Goal: Information Seeking & Learning: Understand process/instructions

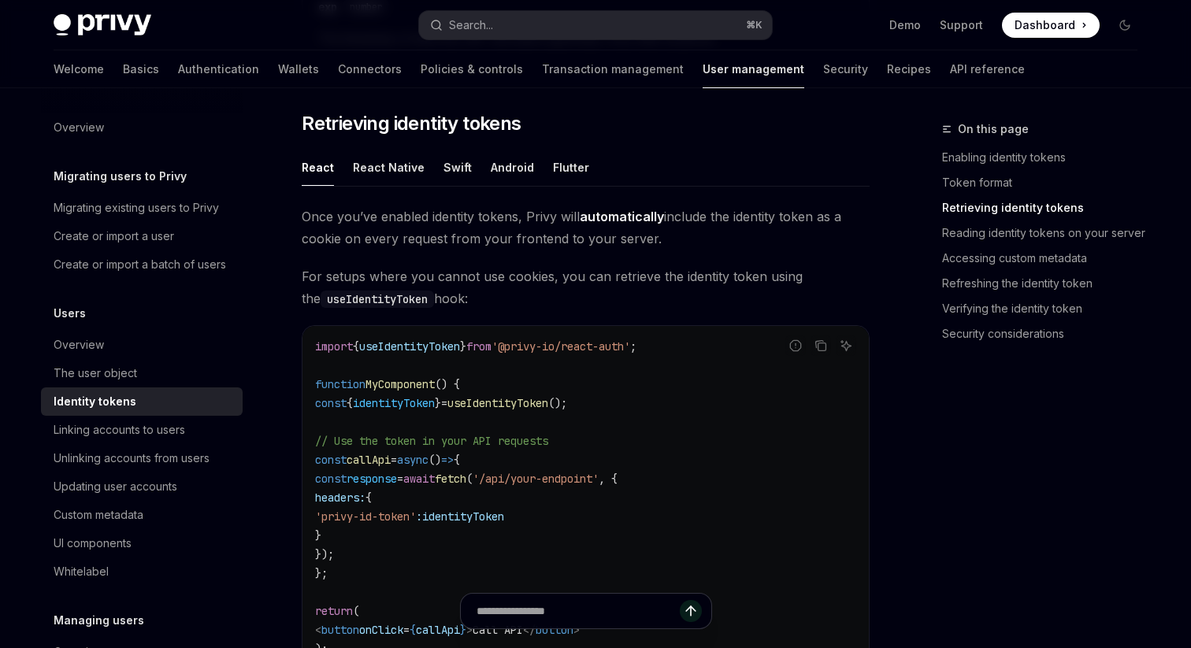
scroll to position [1374, 0]
click at [373, 239] on span "Once you’ve enabled identity tokens, Privy will automatically include the ident…" at bounding box center [586, 228] width 568 height 44
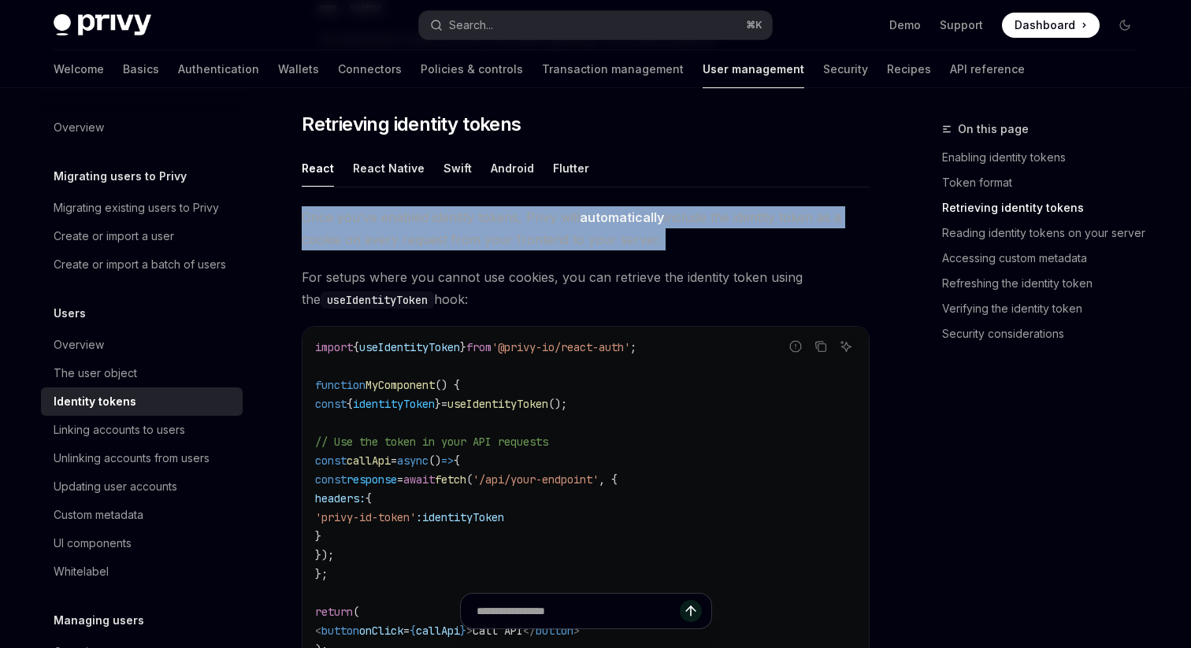
click at [373, 239] on span "Once you’ve enabled identity tokens, Privy will automatically include the ident…" at bounding box center [586, 228] width 568 height 44
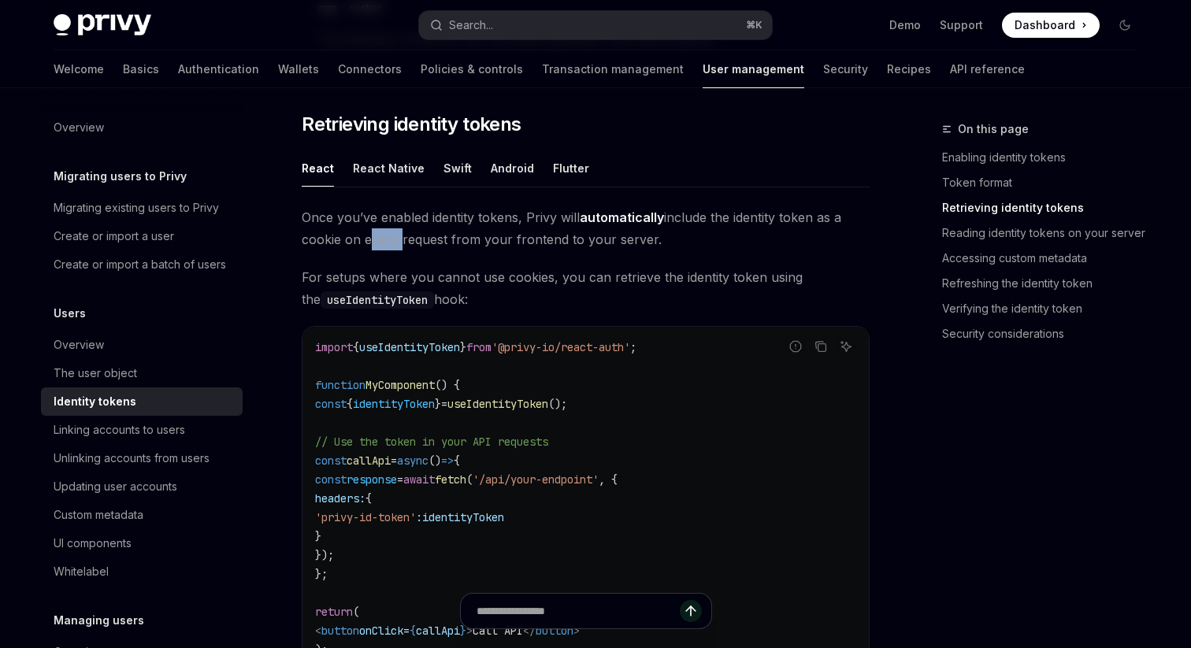
click at [373, 239] on span "Once you’ve enabled identity tokens, Privy will automatically include the ident…" at bounding box center [586, 228] width 568 height 44
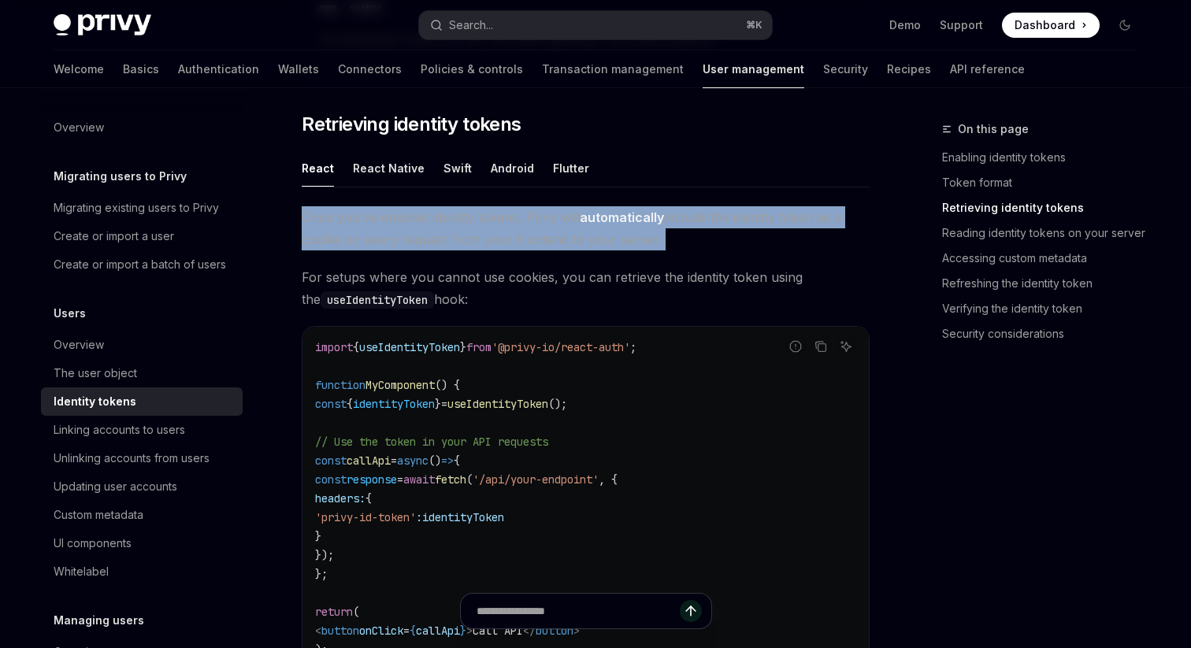
click at [373, 239] on span "Once you’ve enabled identity tokens, Privy will automatically include the ident…" at bounding box center [586, 228] width 568 height 44
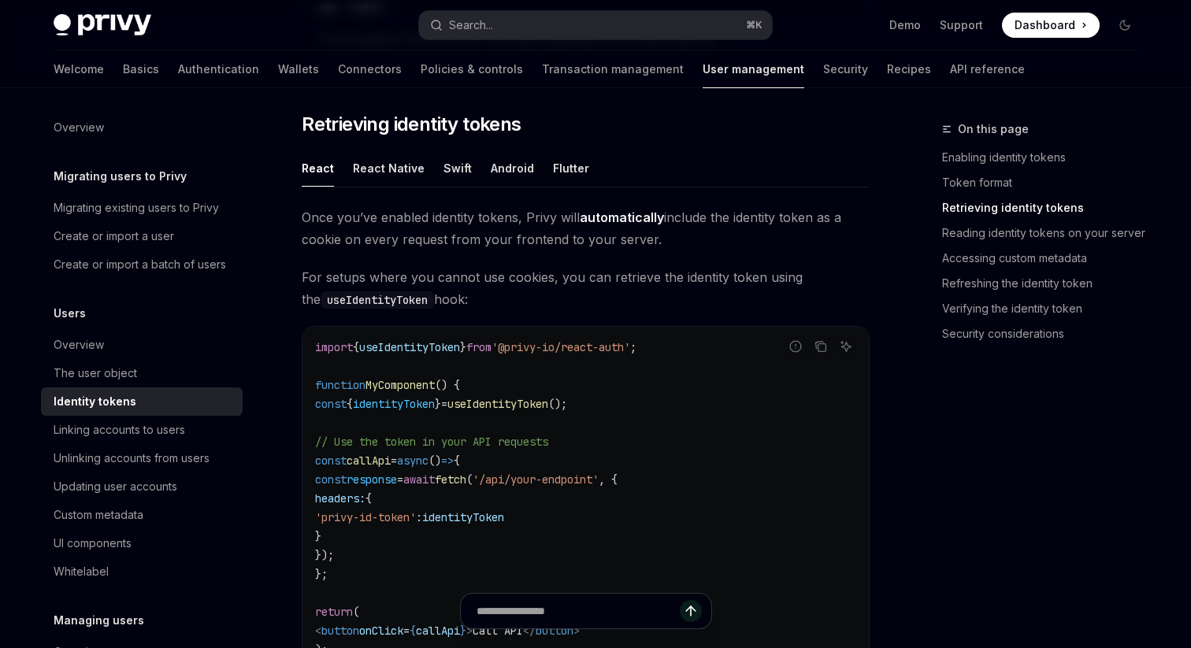
click at [421, 284] on span "For setups where you cannot use cookies, you can retrieve the identity token us…" at bounding box center [586, 288] width 568 height 44
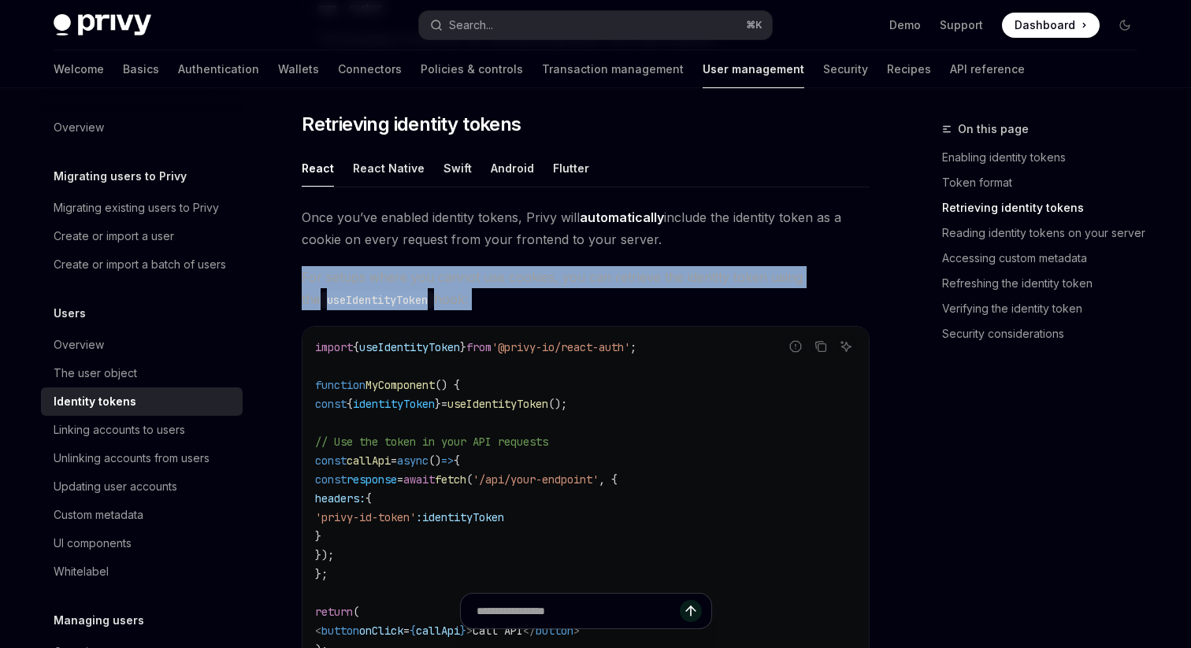
click at [421, 284] on span "For setups where you cannot use cookies, you can retrieve the identity token us…" at bounding box center [586, 288] width 568 height 44
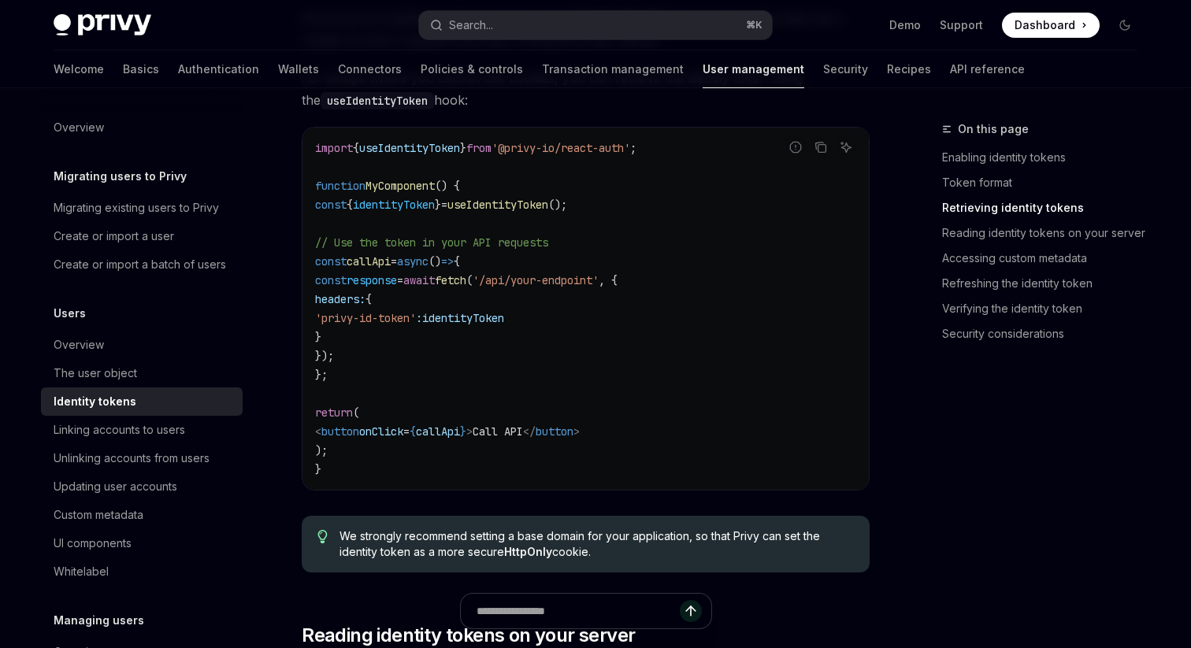
scroll to position [1722, 0]
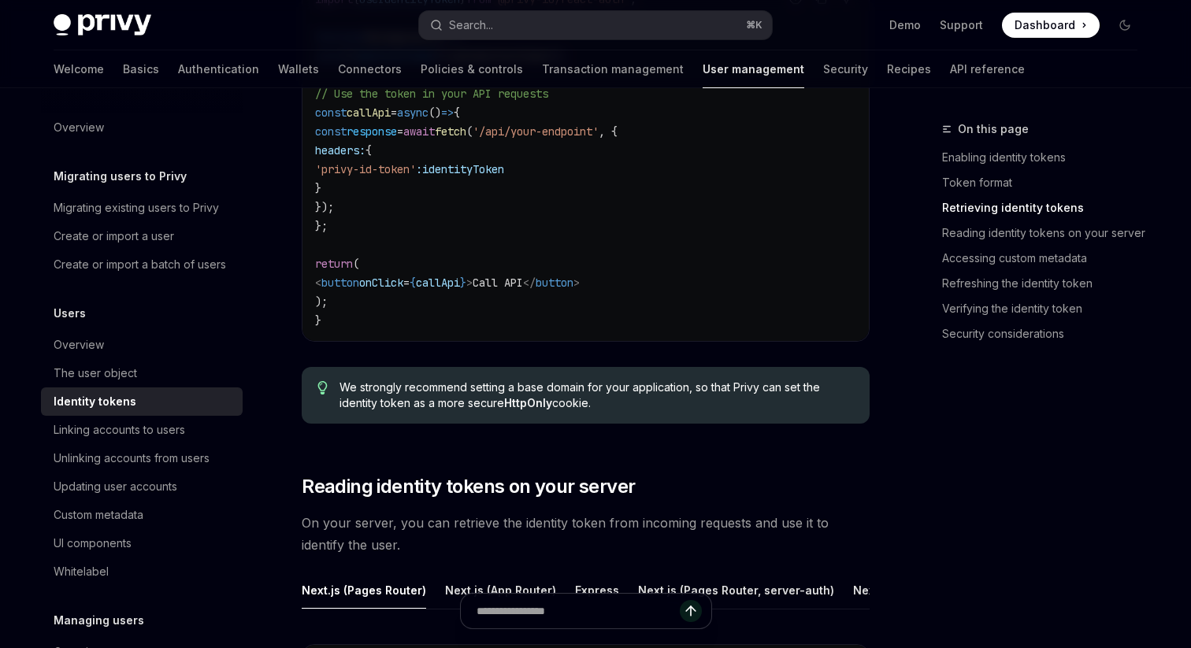
click at [486, 384] on span "We strongly recommend setting a base domain for your application, so that Privy…" at bounding box center [597, 396] width 514 height 32
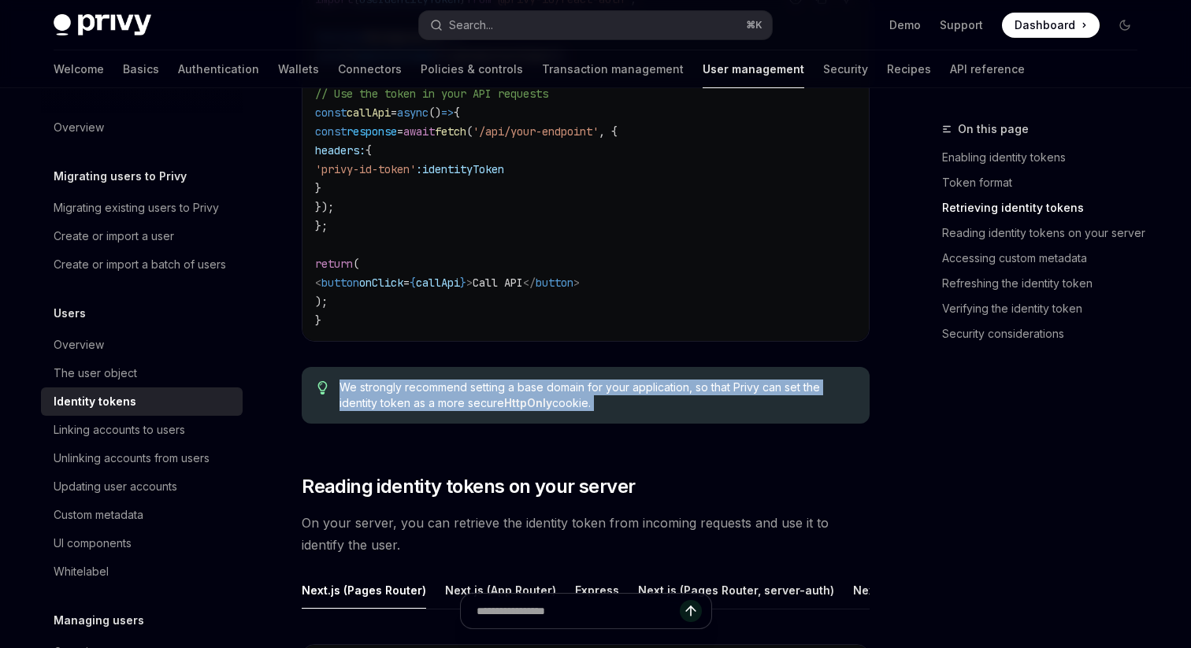
click at [486, 384] on span "We strongly recommend setting a base domain for your application, so that Privy…" at bounding box center [597, 396] width 514 height 32
click at [503, 384] on span "We strongly recommend setting a base domain for your application, so that Privy…" at bounding box center [597, 396] width 514 height 32
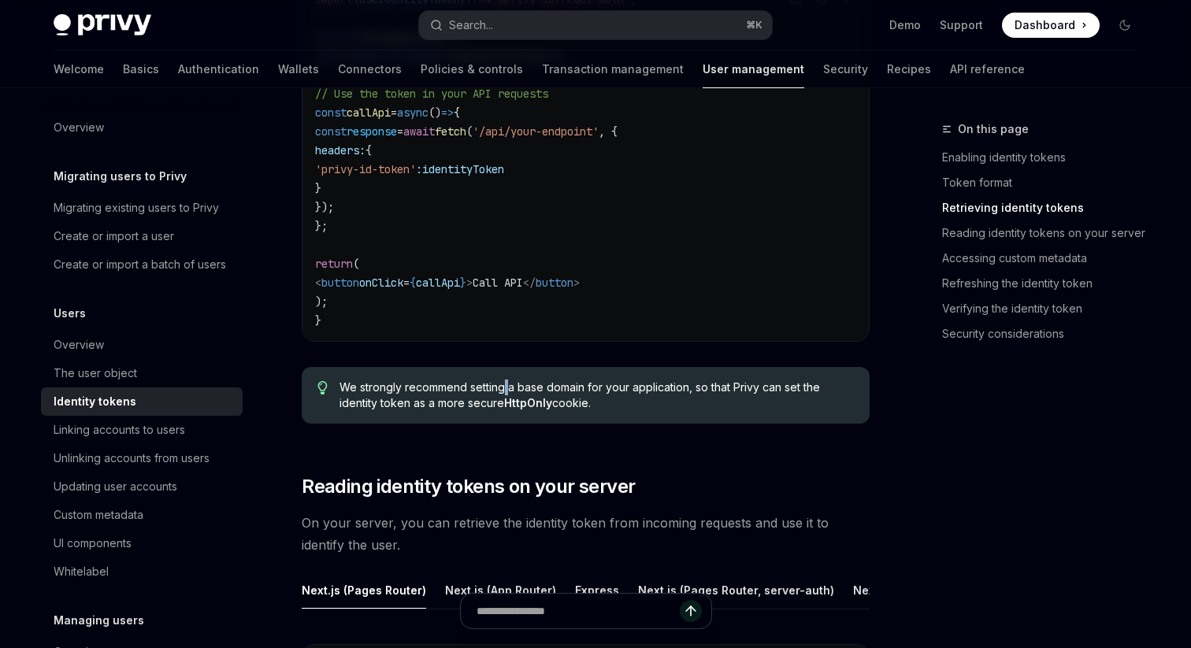
click at [503, 384] on span "We strongly recommend setting a base domain for your application, so that Privy…" at bounding box center [597, 396] width 514 height 32
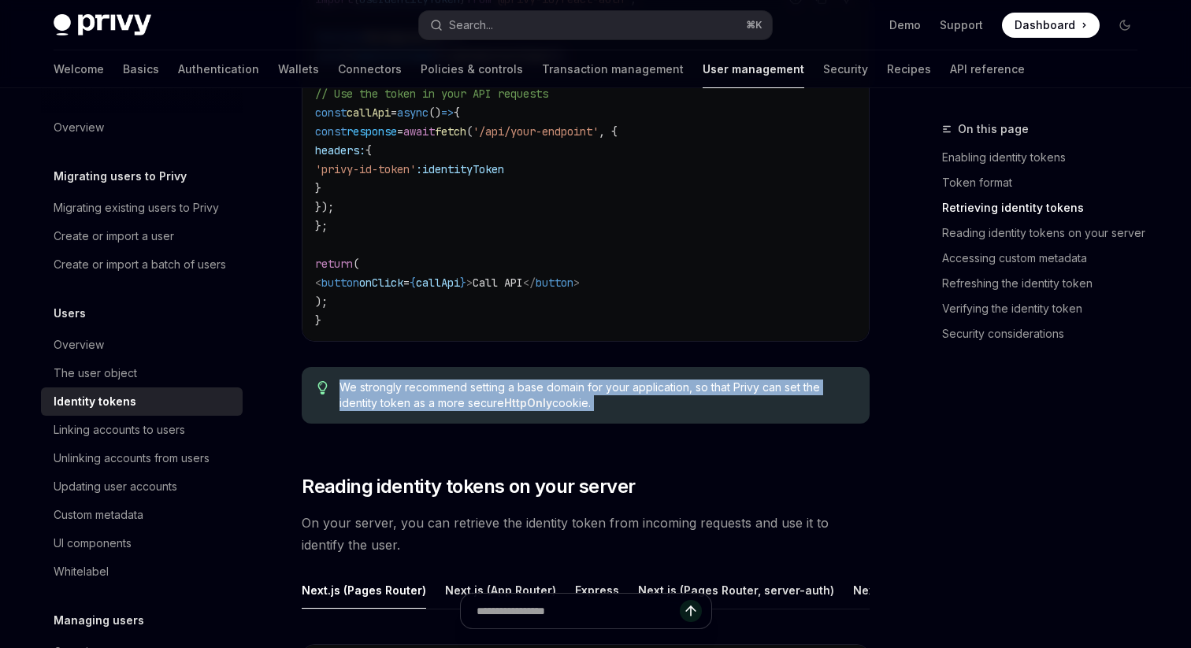
click at [503, 384] on span "We strongly recommend setting a base domain for your application, so that Privy…" at bounding box center [597, 396] width 514 height 32
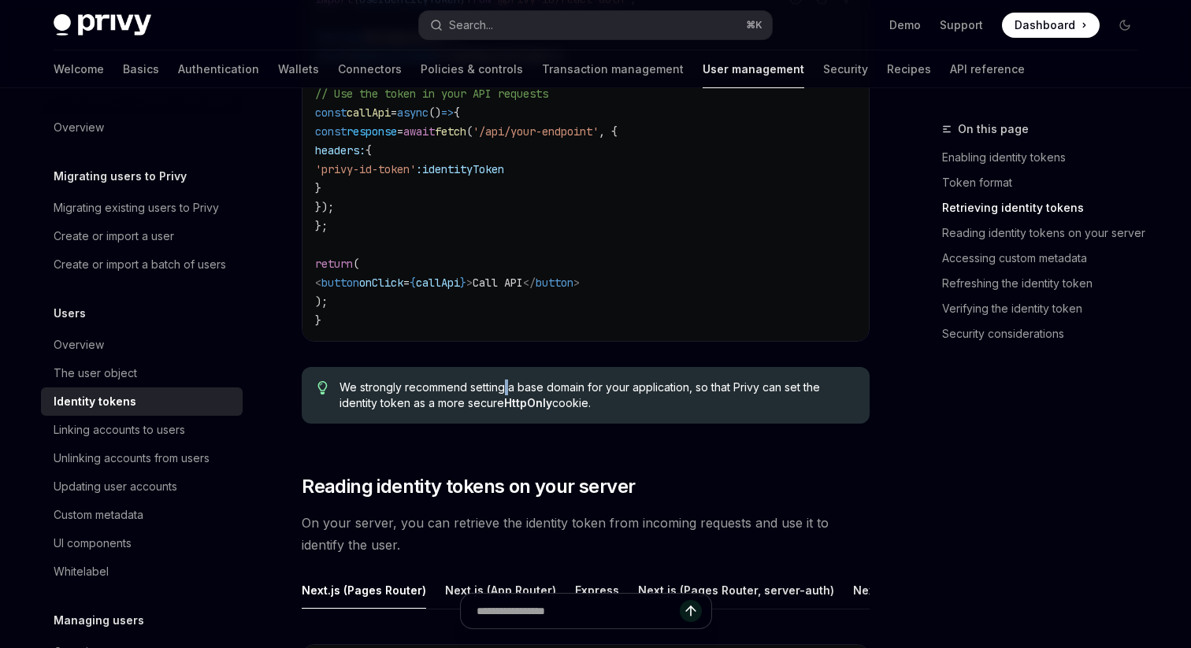
click at [503, 384] on span "We strongly recommend setting a base domain for your application, so that Privy…" at bounding box center [597, 396] width 514 height 32
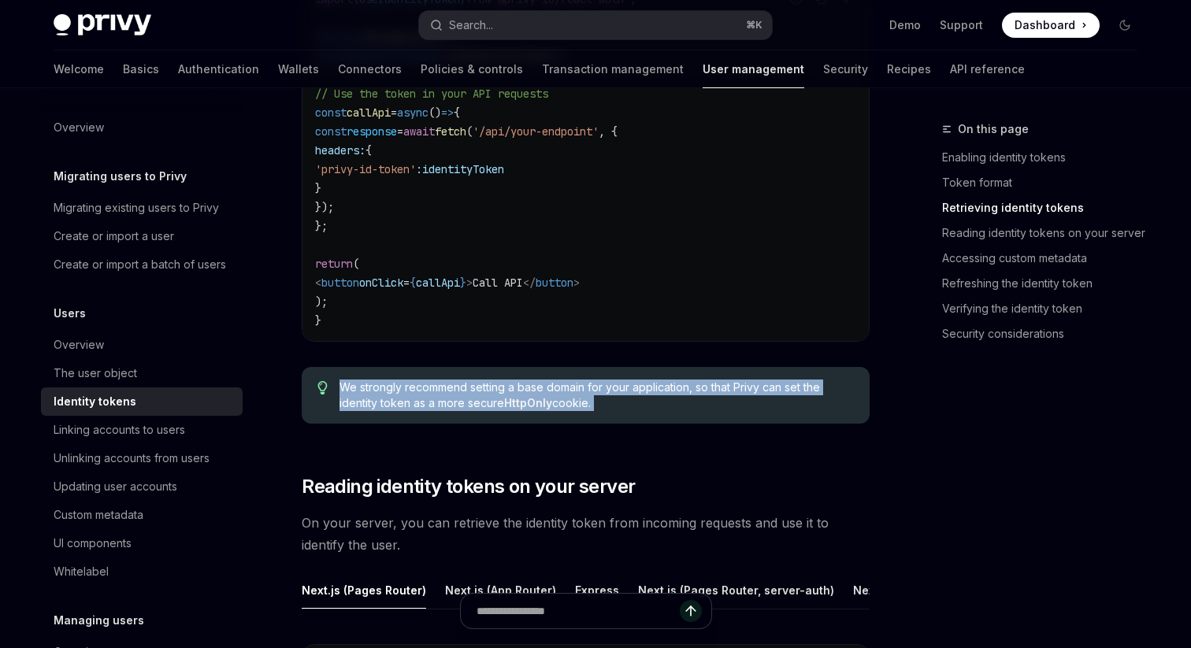
click at [503, 384] on span "We strongly recommend setting a base domain for your application, so that Privy…" at bounding box center [597, 396] width 514 height 32
click at [640, 413] on div "We strongly recommend setting a base domain for your application, so that Privy…" at bounding box center [586, 395] width 568 height 57
drag, startPoint x: 640, startPoint y: 407, endPoint x: 544, endPoint y: 370, distance: 102.3
click at [544, 370] on div "We strongly recommend setting a base domain for your application, so that Privy…" at bounding box center [586, 395] width 568 height 57
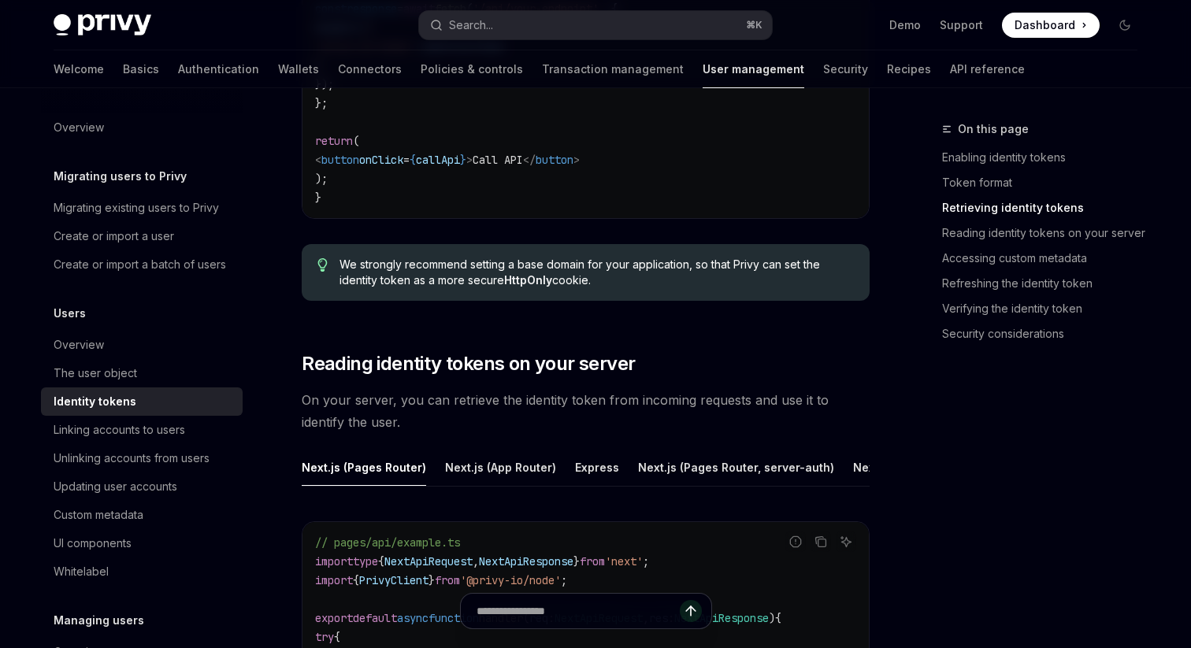
scroll to position [1902, 0]
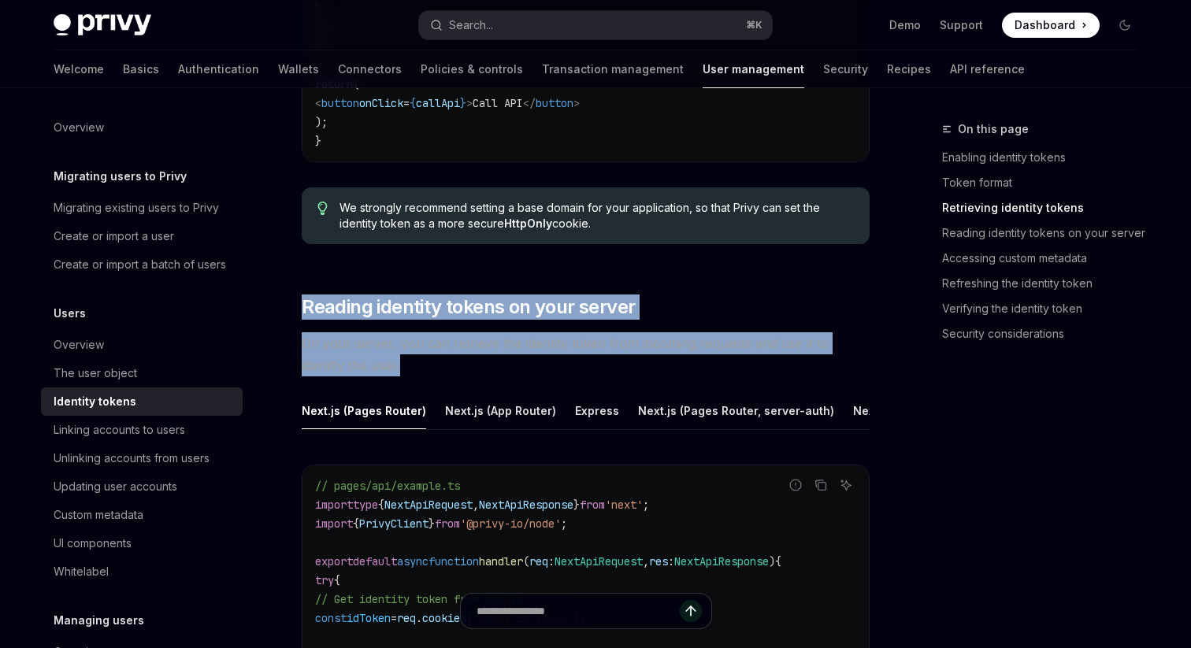
drag, startPoint x: 575, startPoint y: 360, endPoint x: 581, endPoint y: 273, distance: 87.6
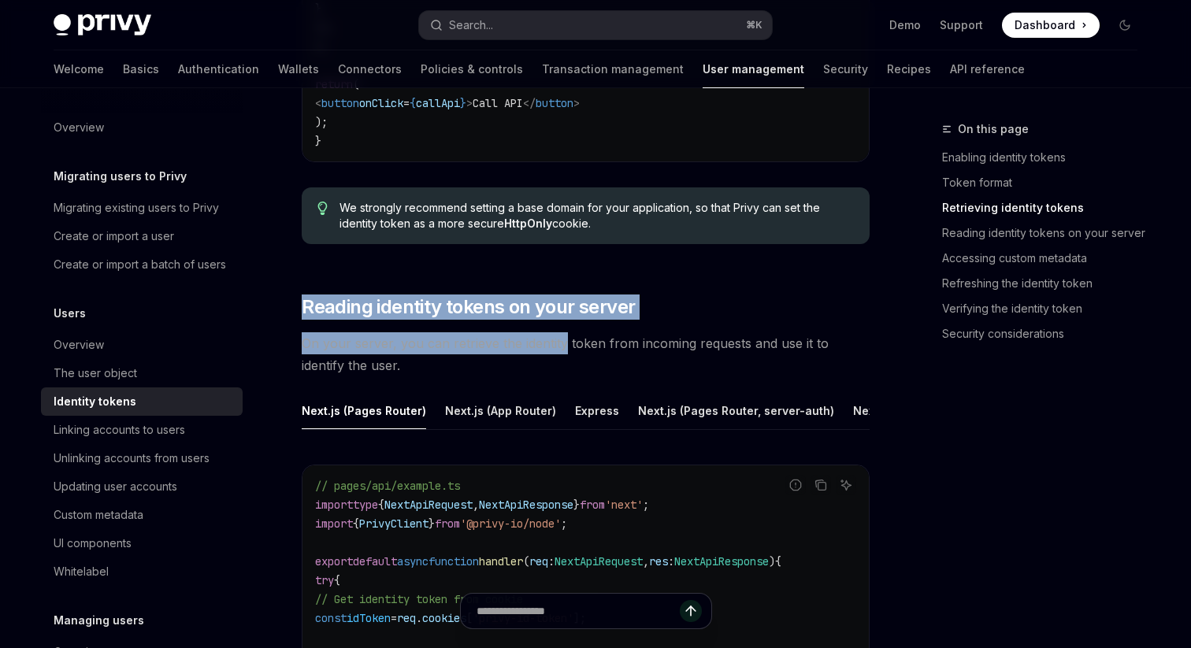
drag, startPoint x: 581, startPoint y: 273, endPoint x: 547, endPoint y: 343, distance: 78.6
click at [547, 343] on span "On your server, you can retrieve the identity token from incoming requests and …" at bounding box center [586, 354] width 568 height 44
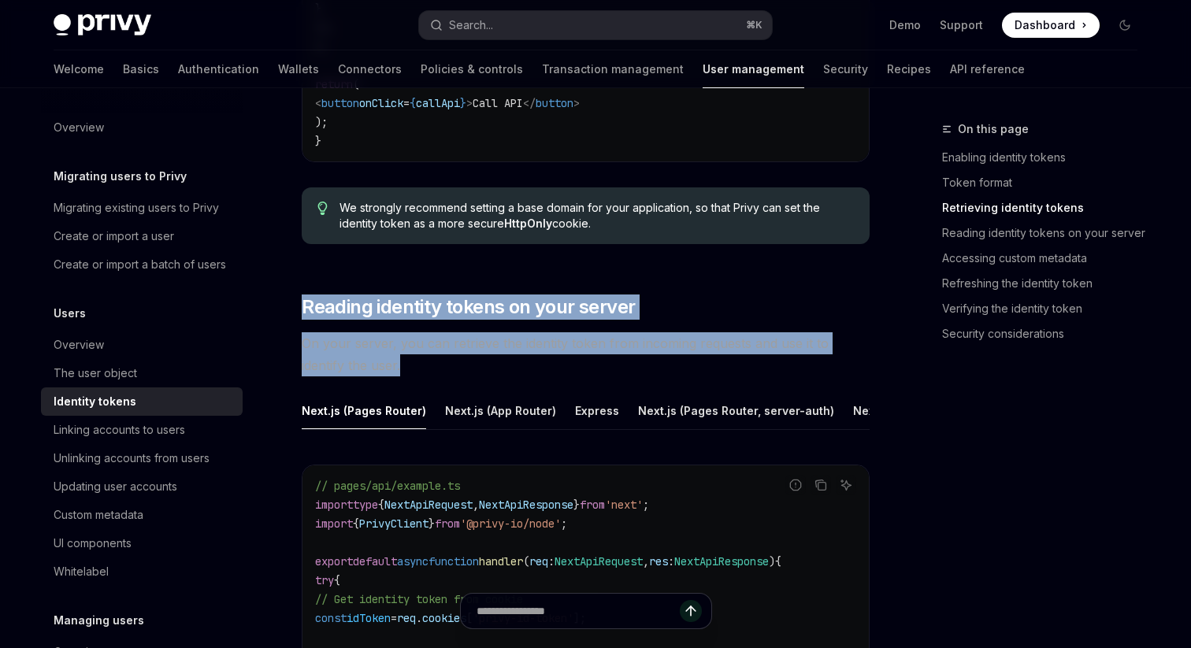
drag, startPoint x: 547, startPoint y: 362, endPoint x: 549, endPoint y: 273, distance: 89.0
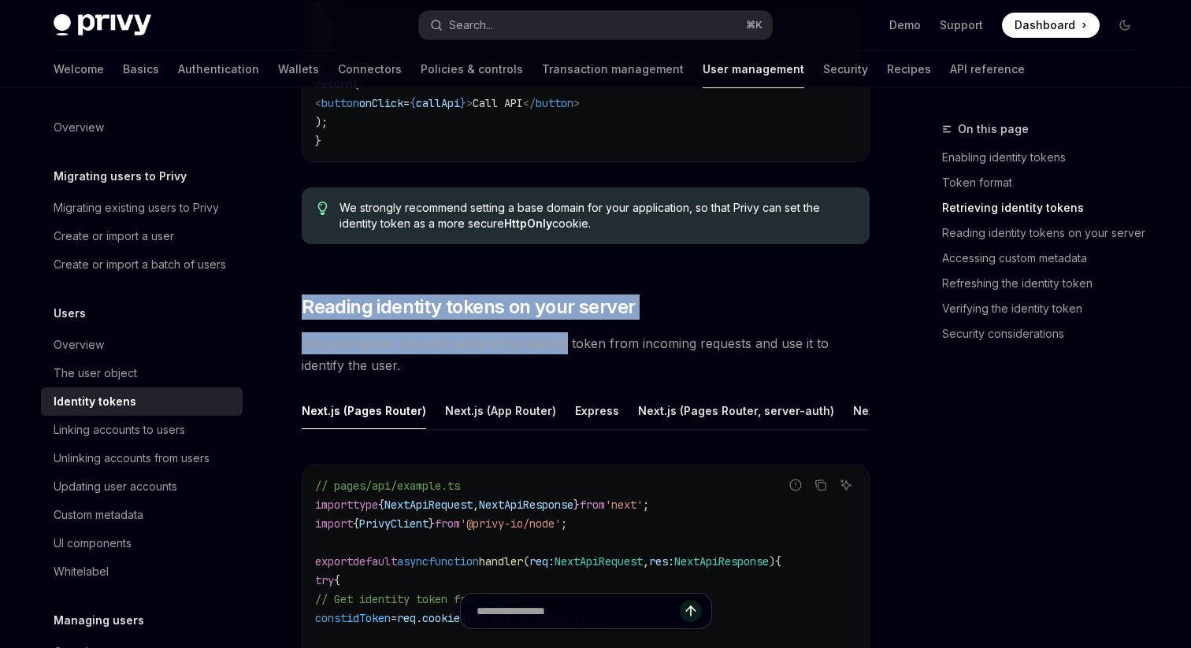
drag, startPoint x: 549, startPoint y: 273, endPoint x: 541, endPoint y: 354, distance: 82.3
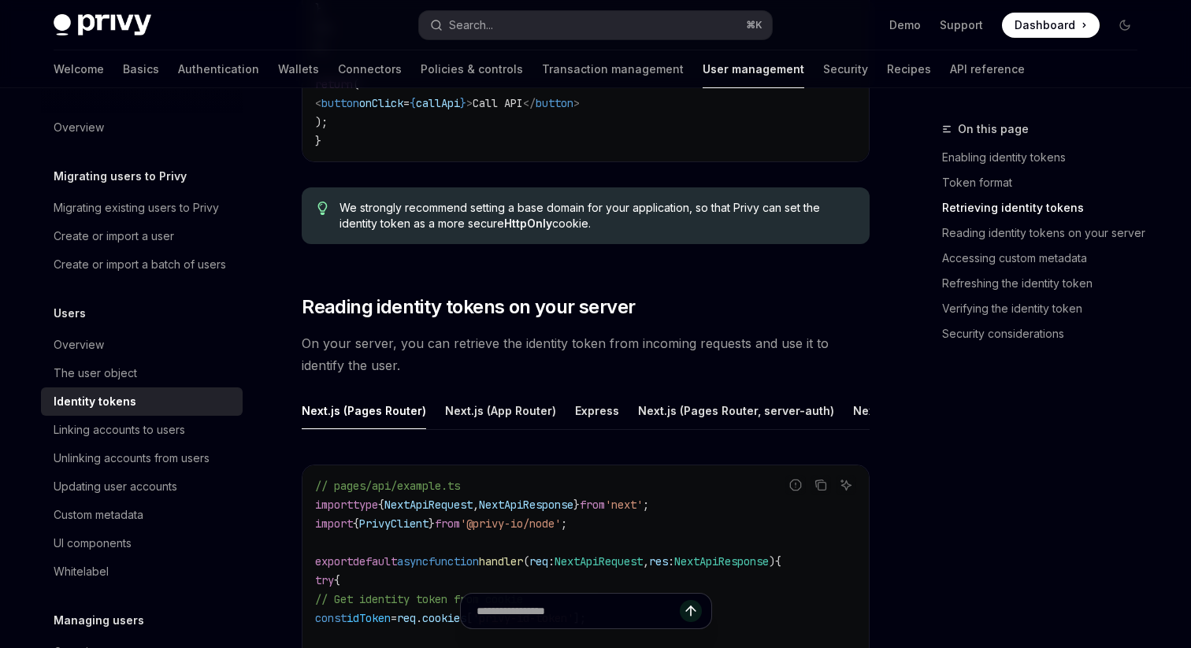
click at [541, 354] on span "On your server, you can retrieve the identity token from incoming requests and …" at bounding box center [586, 354] width 568 height 44
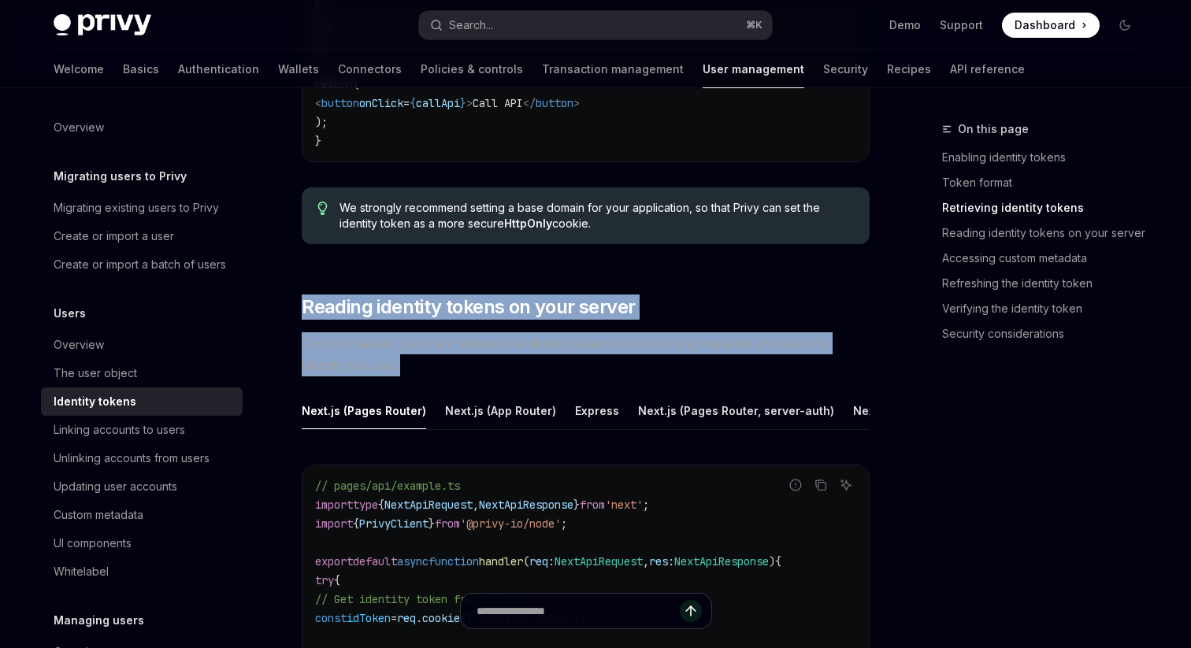
drag, startPoint x: 541, startPoint y: 373, endPoint x: 543, endPoint y: 265, distance: 107.9
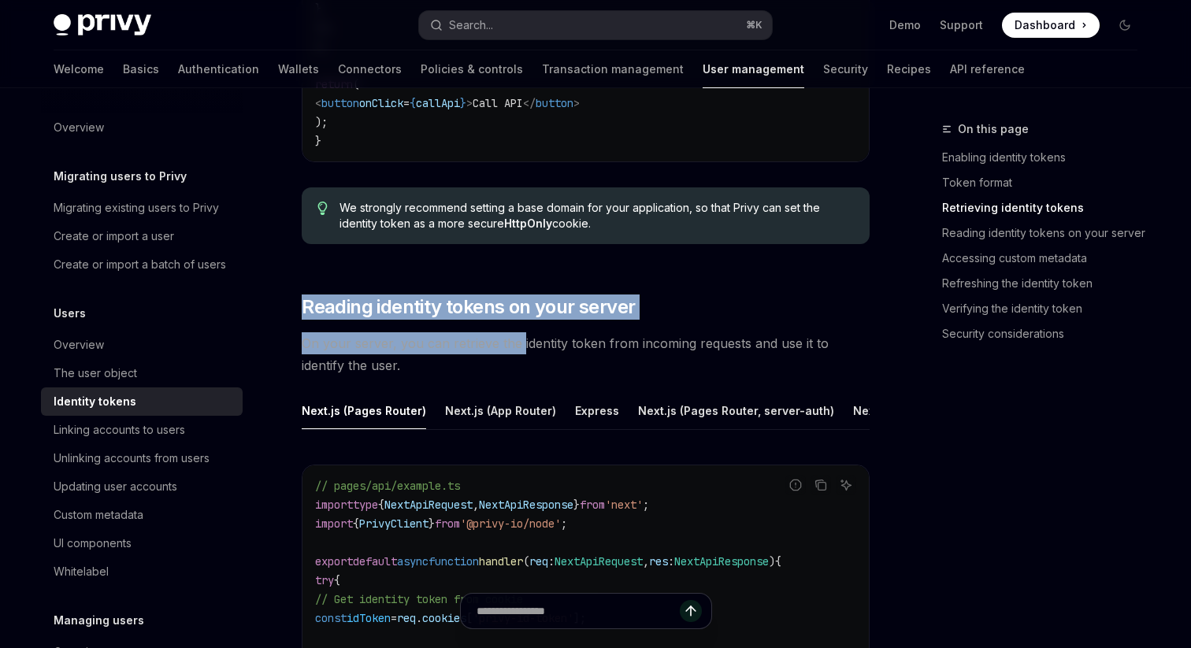
drag, startPoint x: 543, startPoint y: 265, endPoint x: 517, endPoint y: 348, distance: 87.5
click at [517, 348] on span "On your server, you can retrieve the identity token from incoming requests and …" at bounding box center [586, 354] width 568 height 44
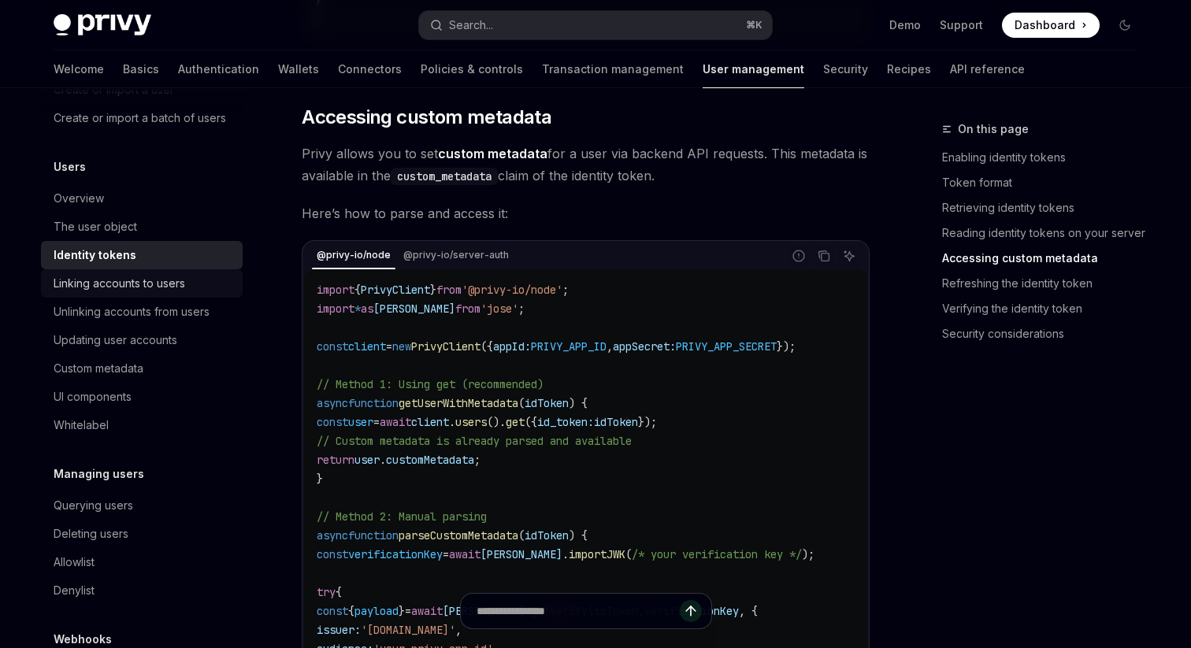
scroll to position [132, 0]
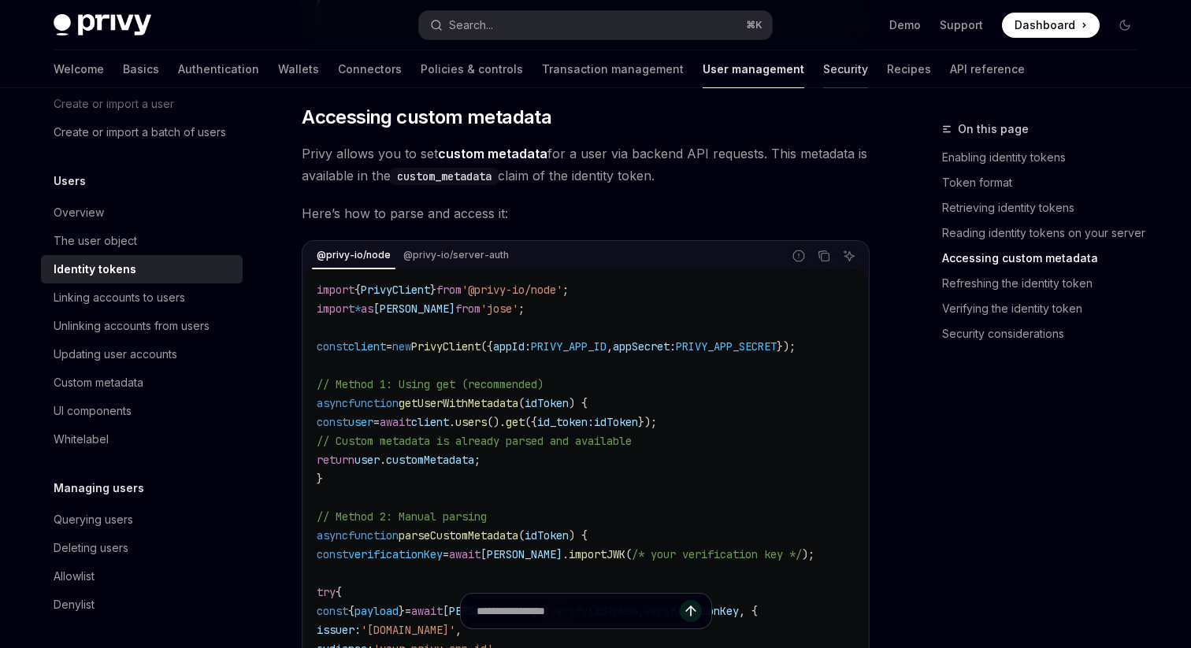
click at [823, 65] on link "Security" at bounding box center [845, 69] width 45 height 38
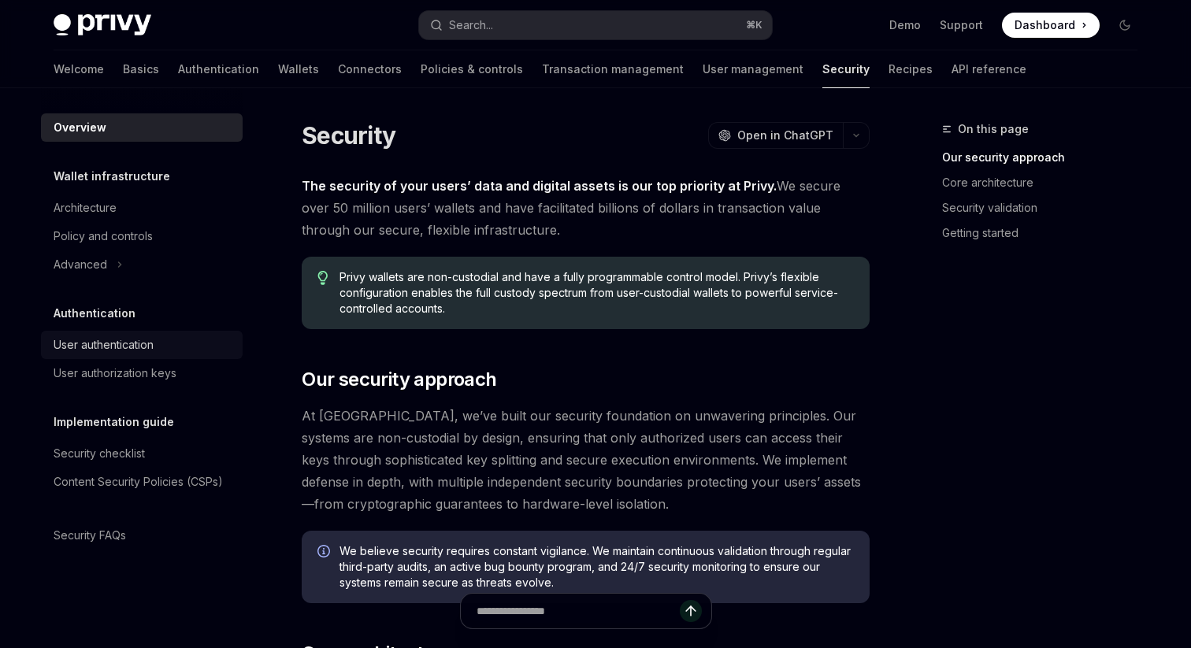
click at [126, 343] on div "User authentication" at bounding box center [104, 345] width 100 height 19
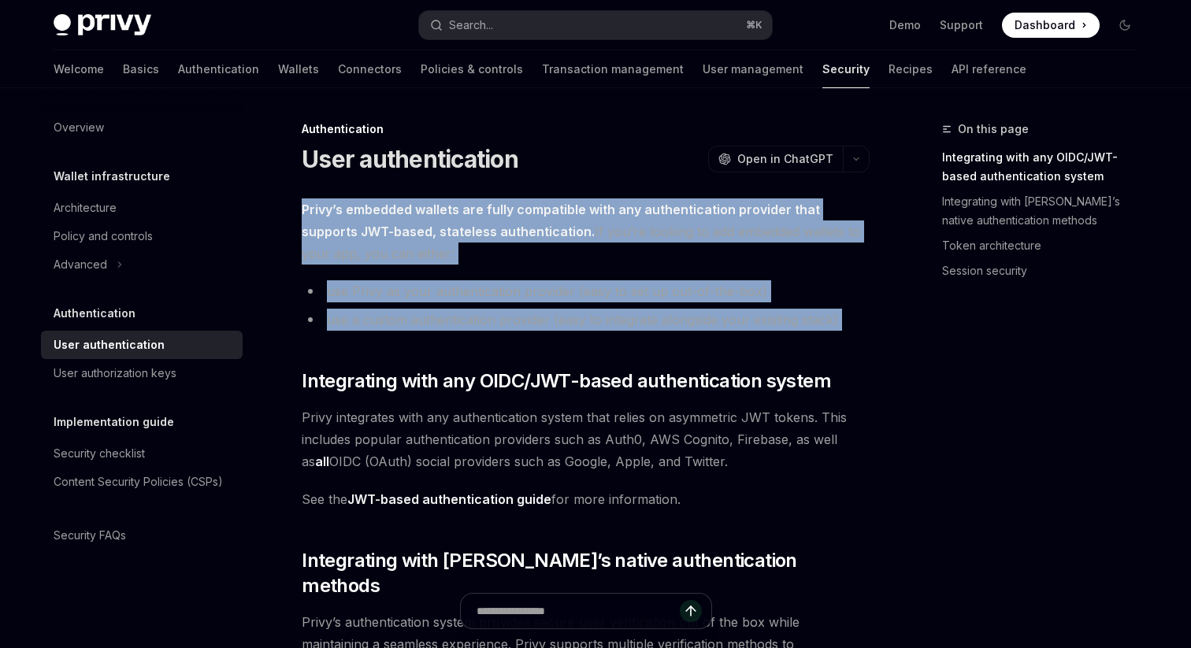
drag, startPoint x: 363, startPoint y: 191, endPoint x: 413, endPoint y: 341, distance: 157.7
drag, startPoint x: 453, startPoint y: 347, endPoint x: 278, endPoint y: 199, distance: 229.2
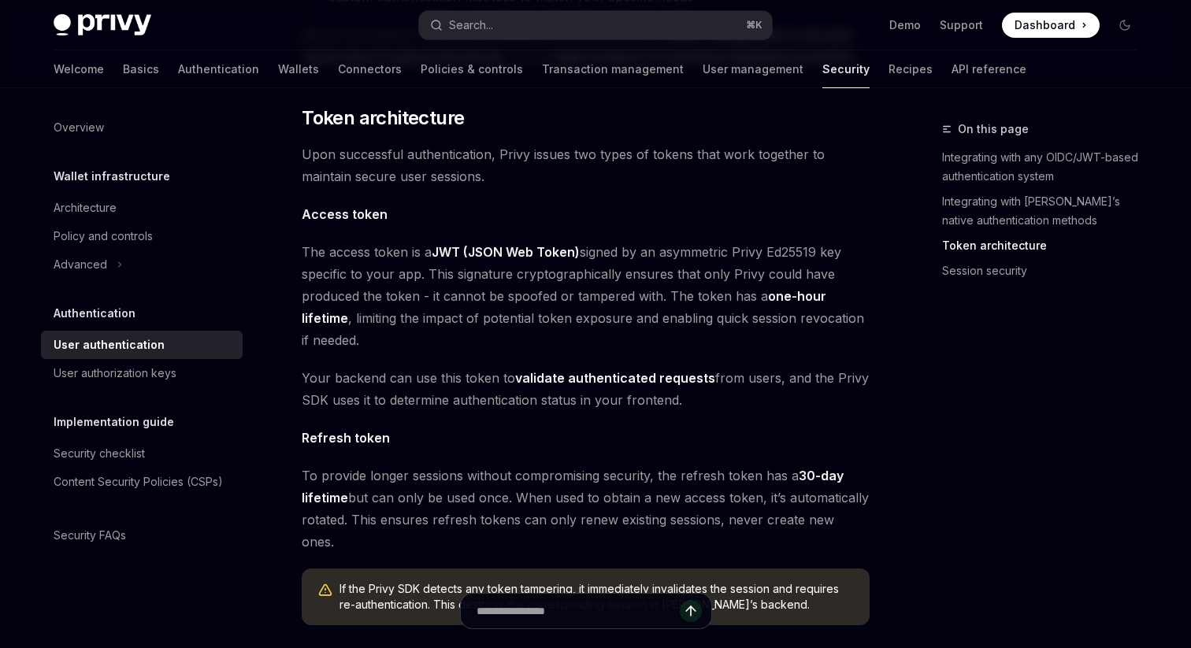
scroll to position [846, 0]
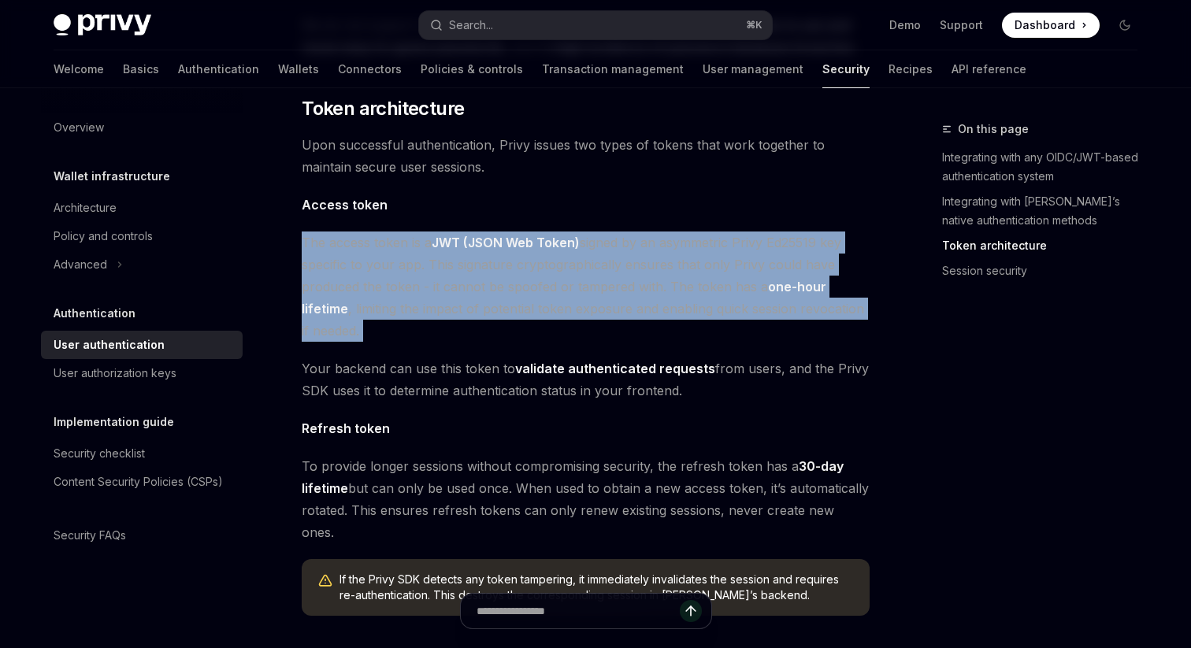
drag, startPoint x: 603, startPoint y: 178, endPoint x: 593, endPoint y: 322, distance: 144.5
click at [593, 322] on div "Privy’s embedded wallets are fully compatible with any authentication provider …" at bounding box center [586, 135] width 568 height 1566
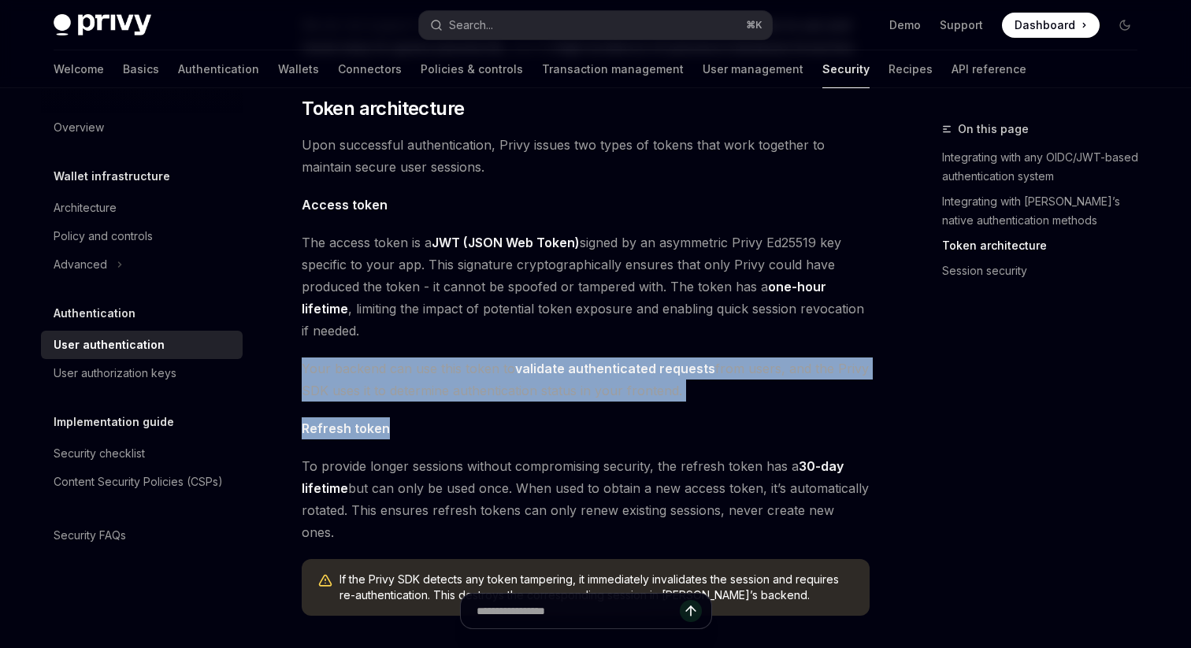
drag, startPoint x: 591, startPoint y: 321, endPoint x: 767, endPoint y: 396, distance: 192.0
click at [767, 396] on div "Privy’s embedded wallets are fully compatible with any authentication provider …" at bounding box center [586, 135] width 568 height 1566
click at [767, 418] on span "Refresh token" at bounding box center [586, 429] width 568 height 22
drag, startPoint x: 782, startPoint y: 377, endPoint x: 732, endPoint y: 316, distance: 79.5
click at [732, 316] on div "Privy’s embedded wallets are fully compatible with any authentication provider …" at bounding box center [586, 135] width 568 height 1566
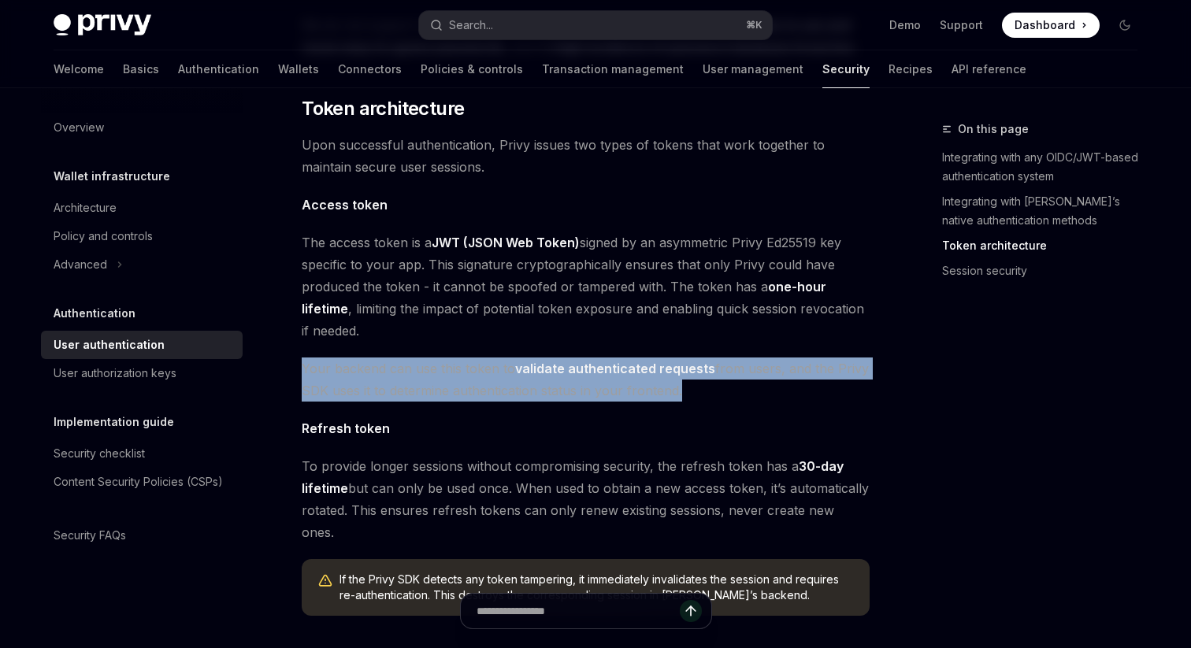
click at [732, 316] on span "The access token is a JWT (JSON Web Token) signed by an asymmetric Privy Ed2551…" at bounding box center [586, 287] width 568 height 110
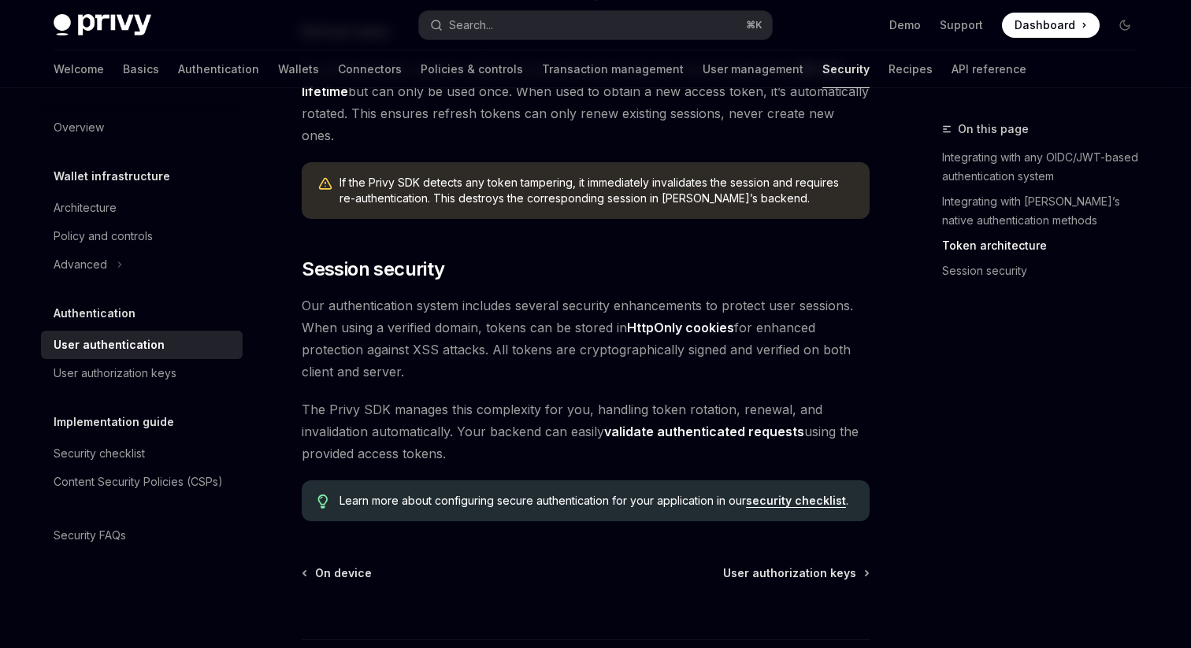
scroll to position [1239, 0]
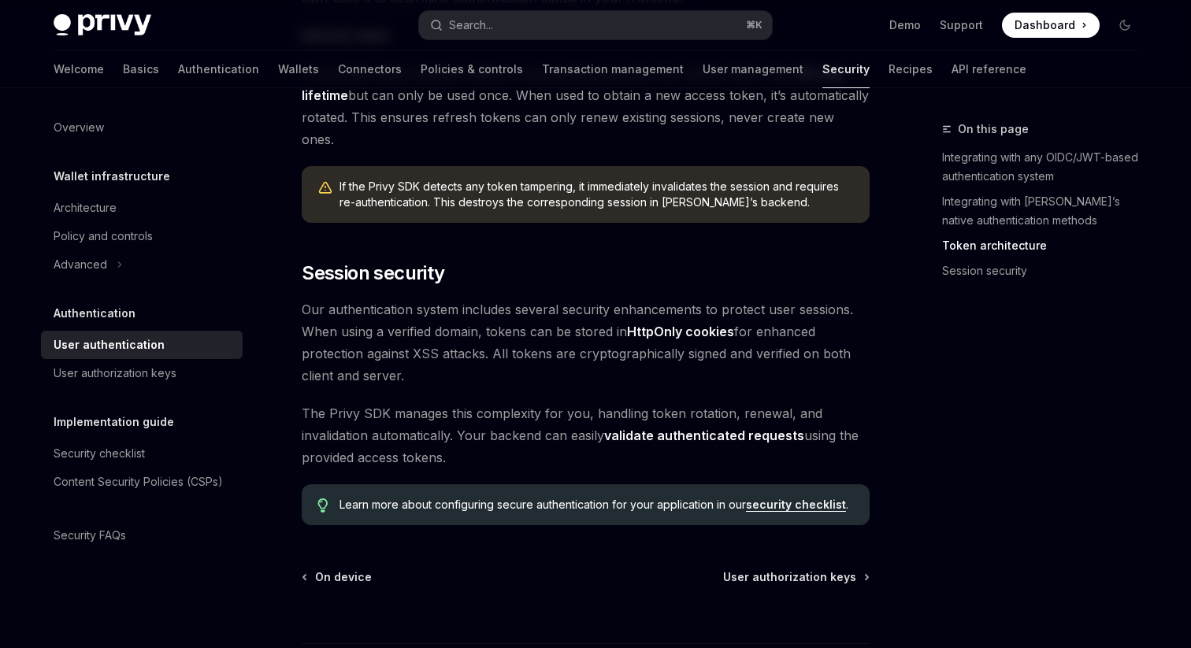
drag, startPoint x: 593, startPoint y: 328, endPoint x: 614, endPoint y: 243, distance: 86.9
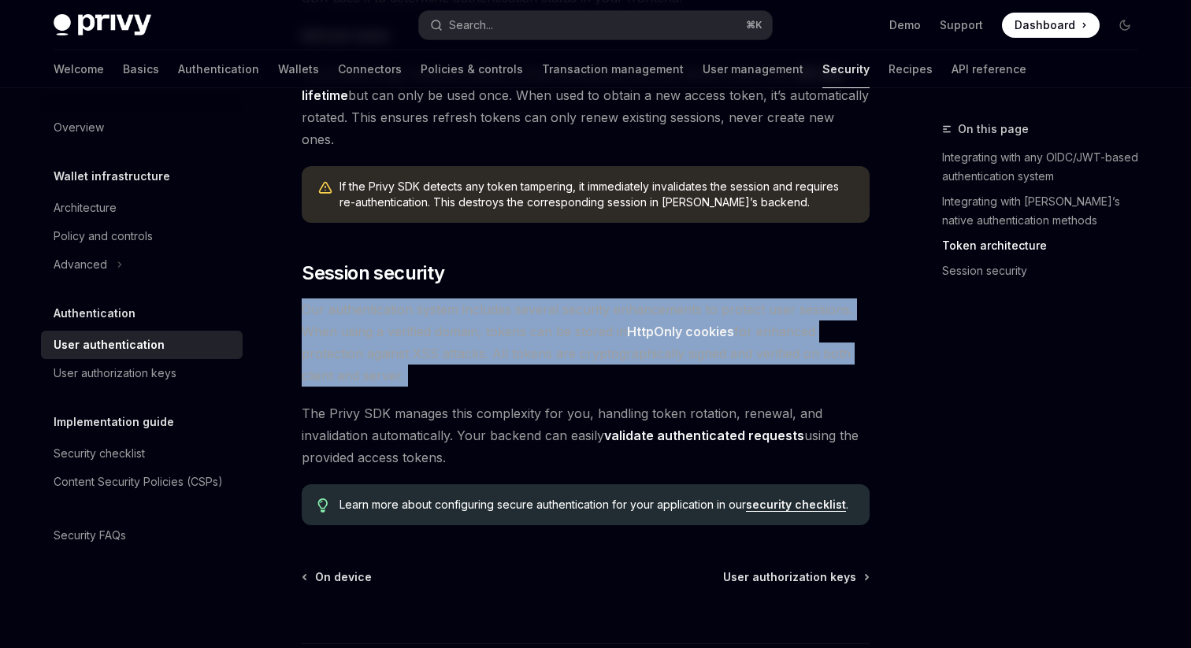
drag, startPoint x: 614, startPoint y: 243, endPoint x: 565, endPoint y: 331, distance: 100.5
click at [565, 331] on span "Our authentication system includes several security enhancements to protect use…" at bounding box center [586, 343] width 568 height 88
drag, startPoint x: 584, startPoint y: 319, endPoint x: 596, endPoint y: 231, distance: 89.0
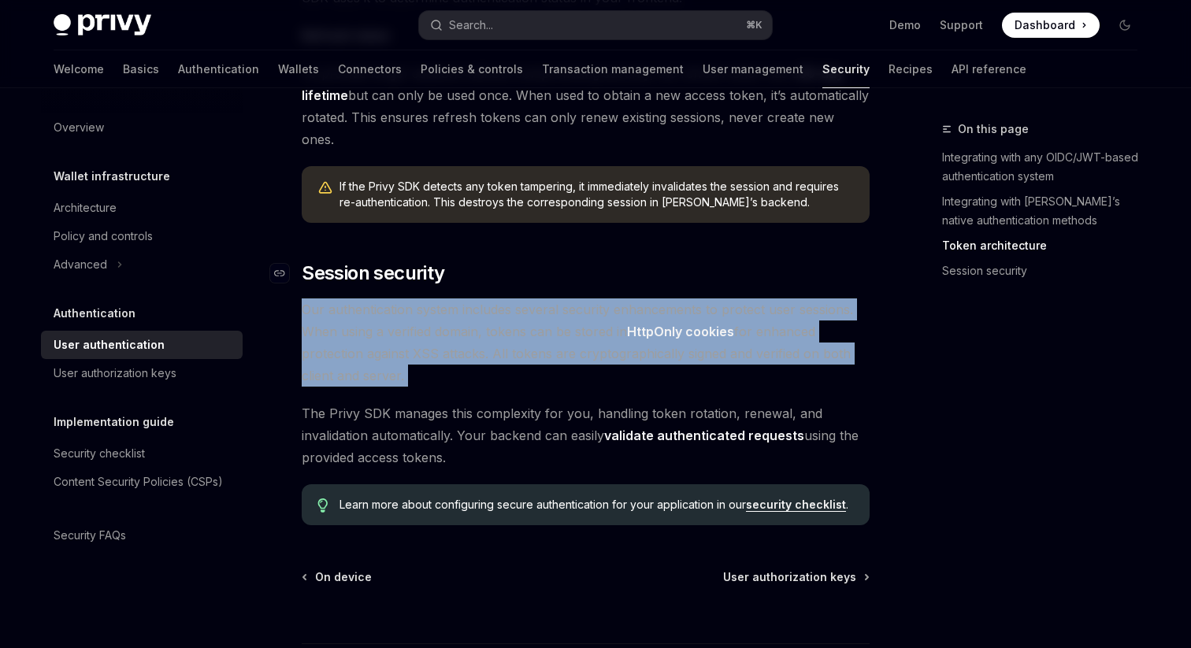
click at [596, 261] on h2 "​ Session security" at bounding box center [586, 273] width 568 height 25
drag, startPoint x: 570, startPoint y: 319, endPoint x: 574, endPoint y: 251, distance: 68.6
click at [574, 299] on span "Our authentication system includes several security enhancements to protect use…" at bounding box center [586, 343] width 568 height 88
drag, startPoint x: 574, startPoint y: 251, endPoint x: 534, endPoint y: 329, distance: 88.4
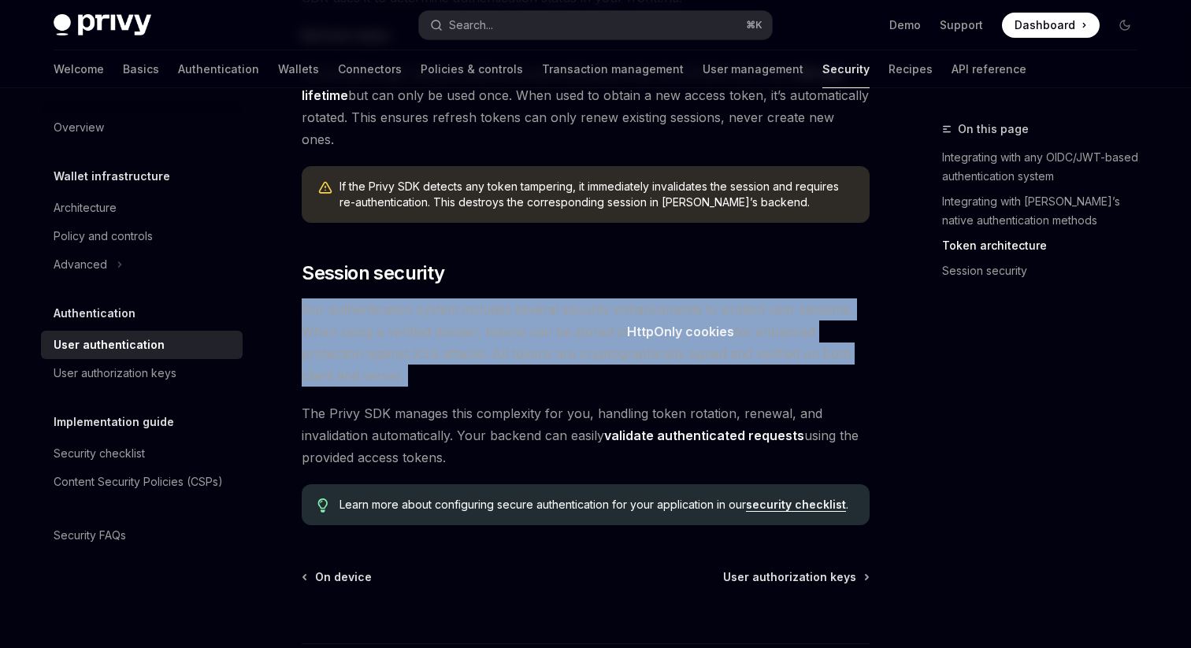
click at [534, 329] on span "Our authentication system includes several security enhancements to protect use…" at bounding box center [586, 343] width 568 height 88
drag, startPoint x: 534, startPoint y: 329, endPoint x: 507, endPoint y: 409, distance: 84.0
click at [507, 409] on span "The Privy SDK manages this complexity for you, handling token rotation, renewal…" at bounding box center [586, 436] width 568 height 66
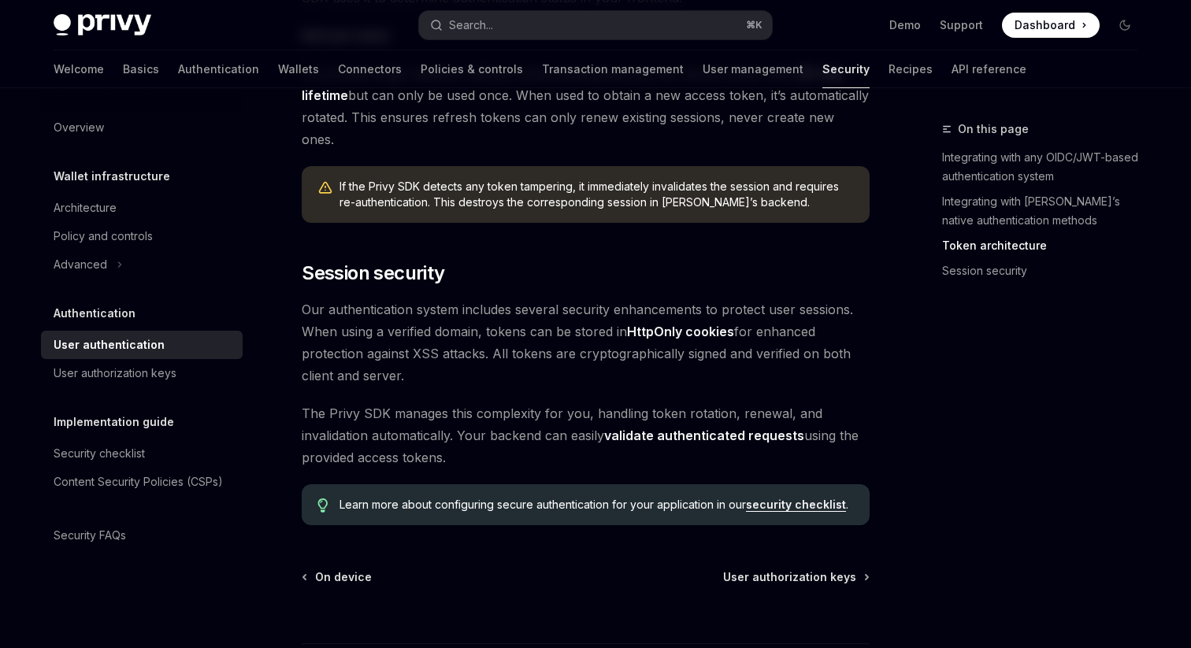
click at [680, 428] on link "validate authenticated requests" at bounding box center [704, 436] width 200 height 17
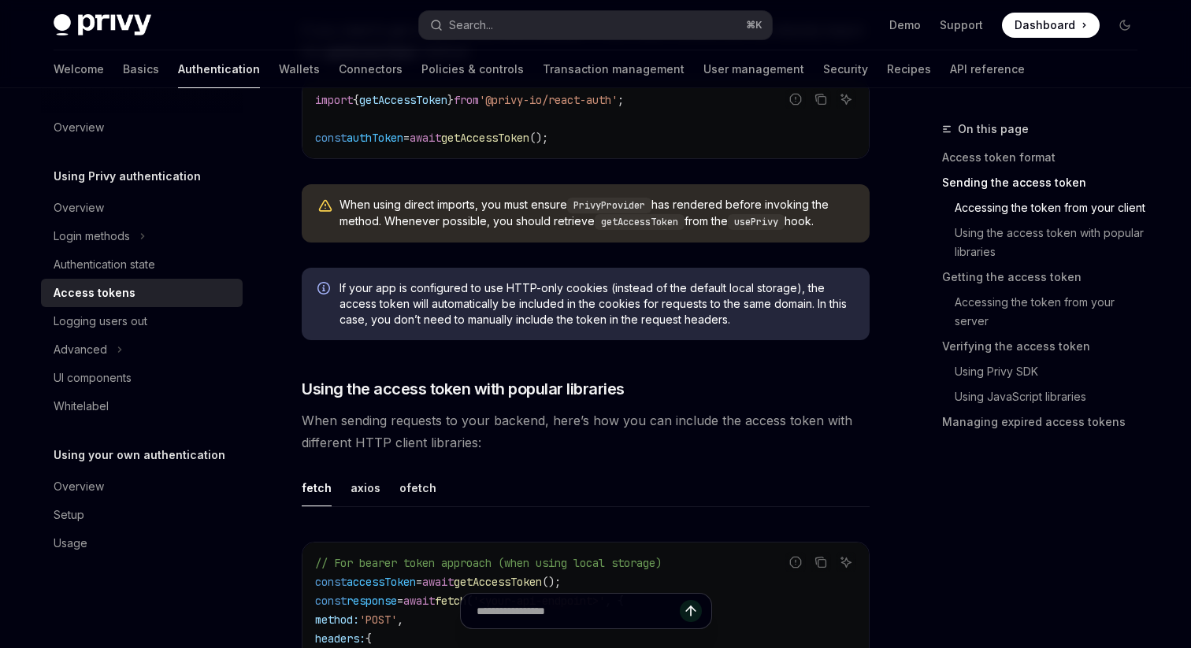
scroll to position [1076, 0]
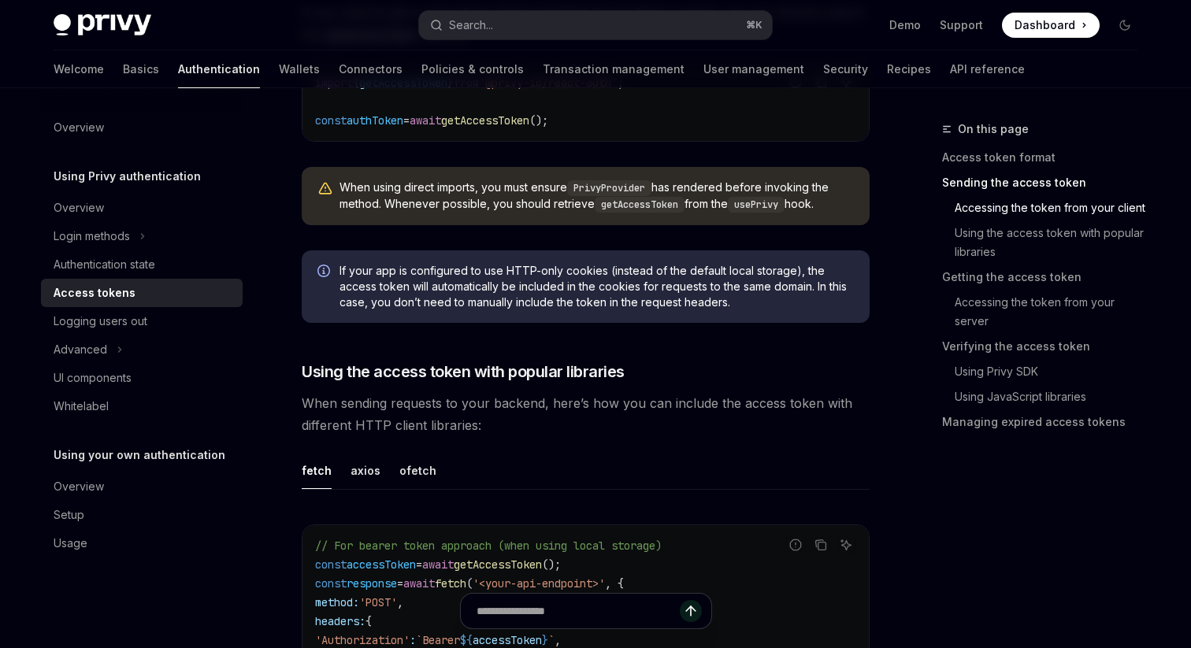
click at [525, 287] on span "If your app is configured to use HTTP-only cookies (instead of the default loca…" at bounding box center [597, 286] width 514 height 47
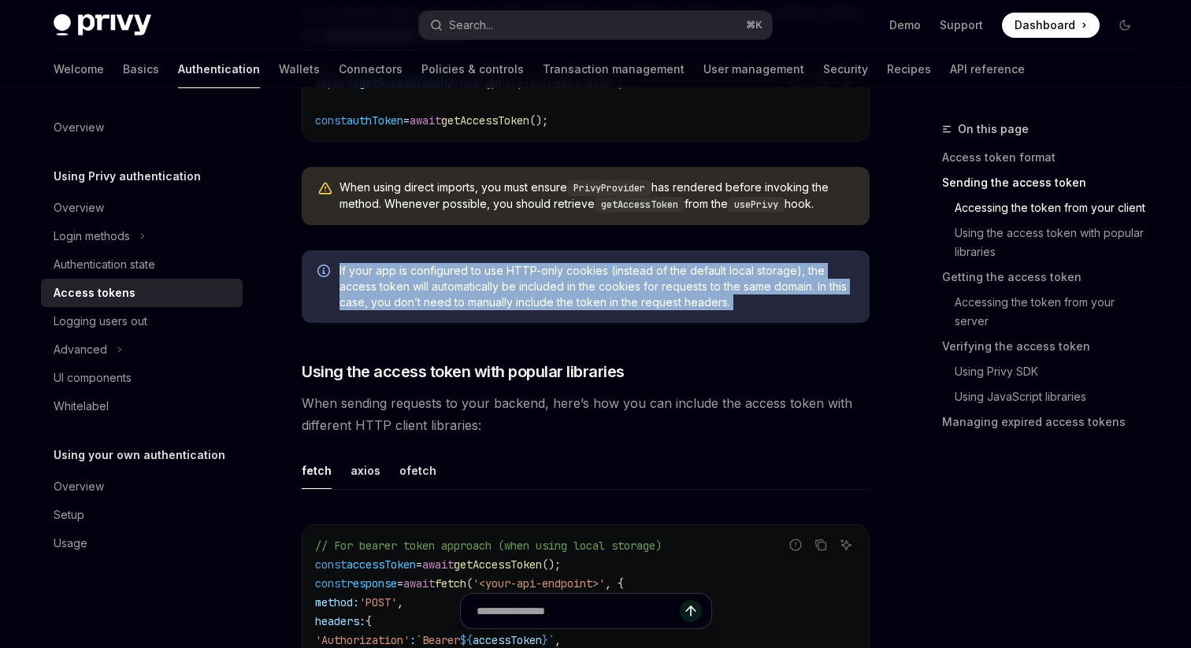
click at [525, 287] on span "If your app is configured to use HTTP-only cookies (instead of the default loca…" at bounding box center [597, 286] width 514 height 47
click at [543, 288] on span "If your app is configured to use HTTP-only cookies (instead of the default loca…" at bounding box center [597, 286] width 514 height 47
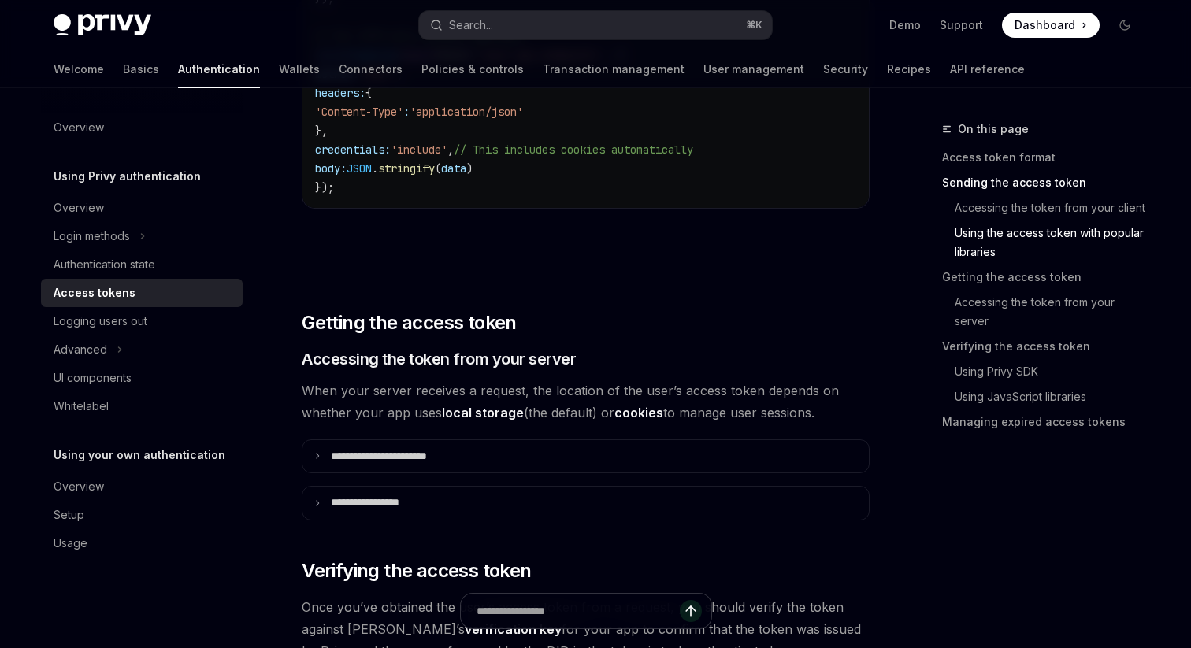
scroll to position [1795, 0]
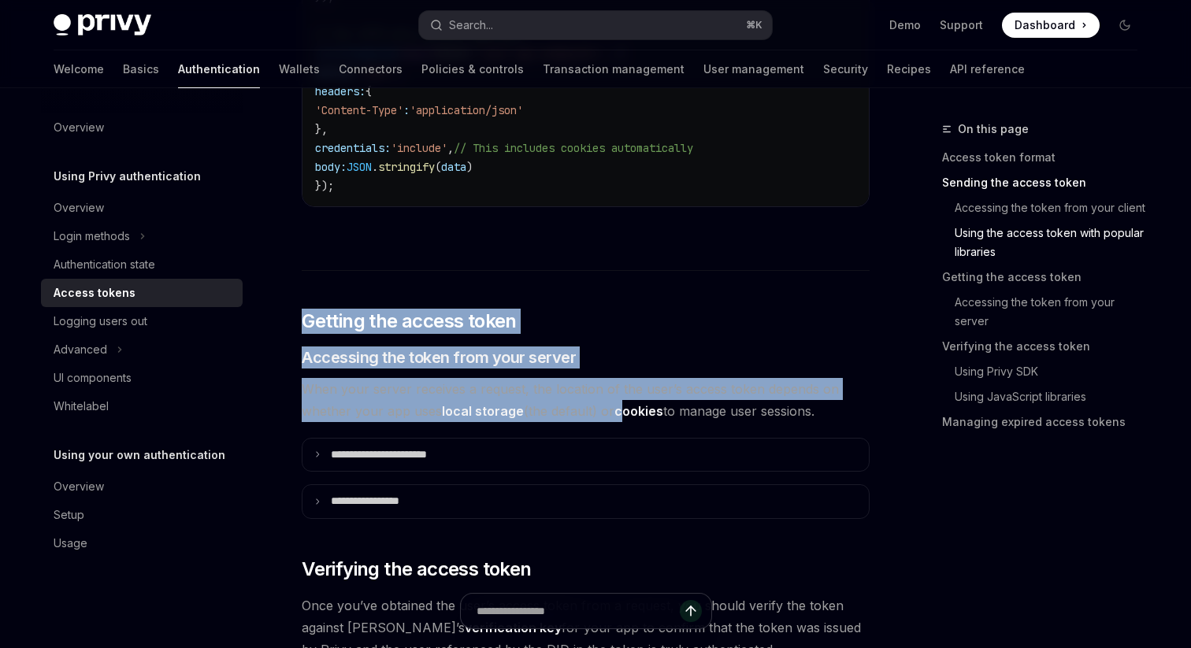
drag, startPoint x: 478, startPoint y: 299, endPoint x: 618, endPoint y: 406, distance: 176.5
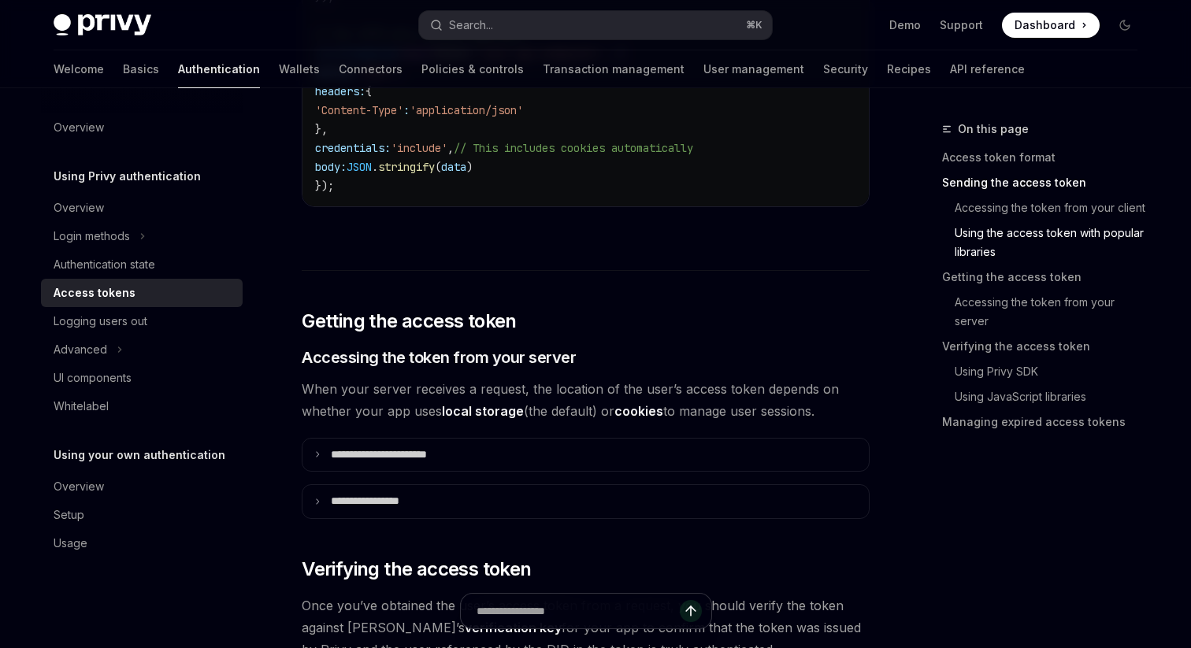
click at [618, 406] on strong "cookies" at bounding box center [638, 411] width 49 height 16
click at [651, 388] on span "When your server receives a request, the location of the user’s access token de…" at bounding box center [586, 400] width 568 height 44
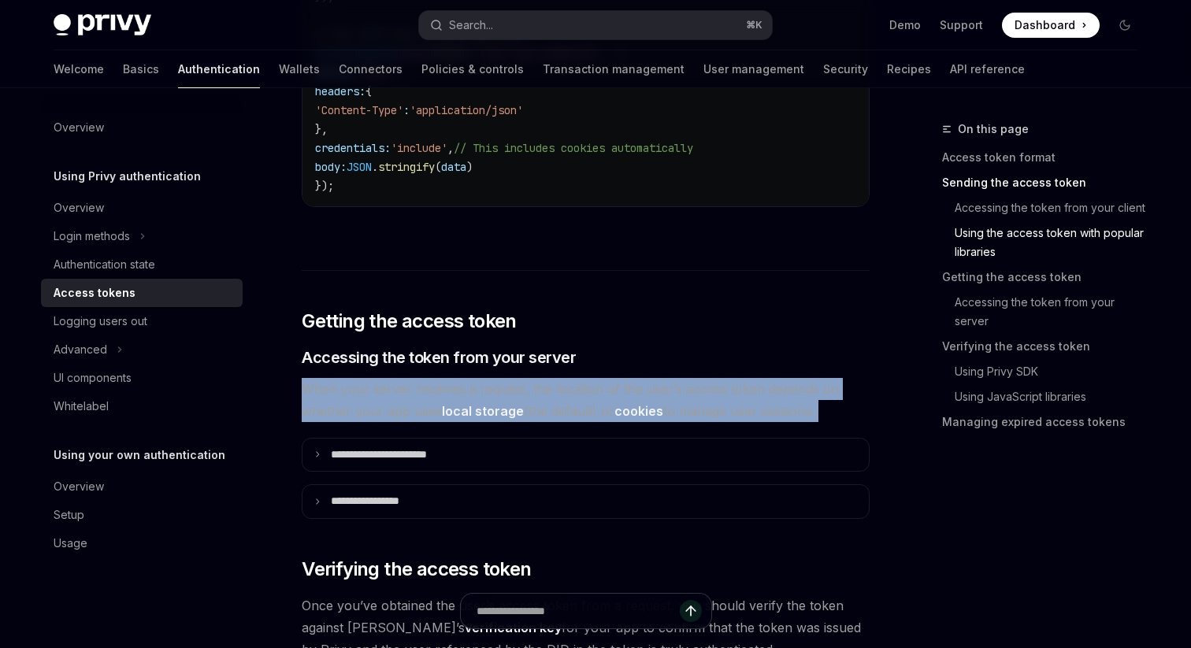
click at [651, 388] on span "When your server receives a request, the location of the user’s access token de…" at bounding box center [586, 400] width 568 height 44
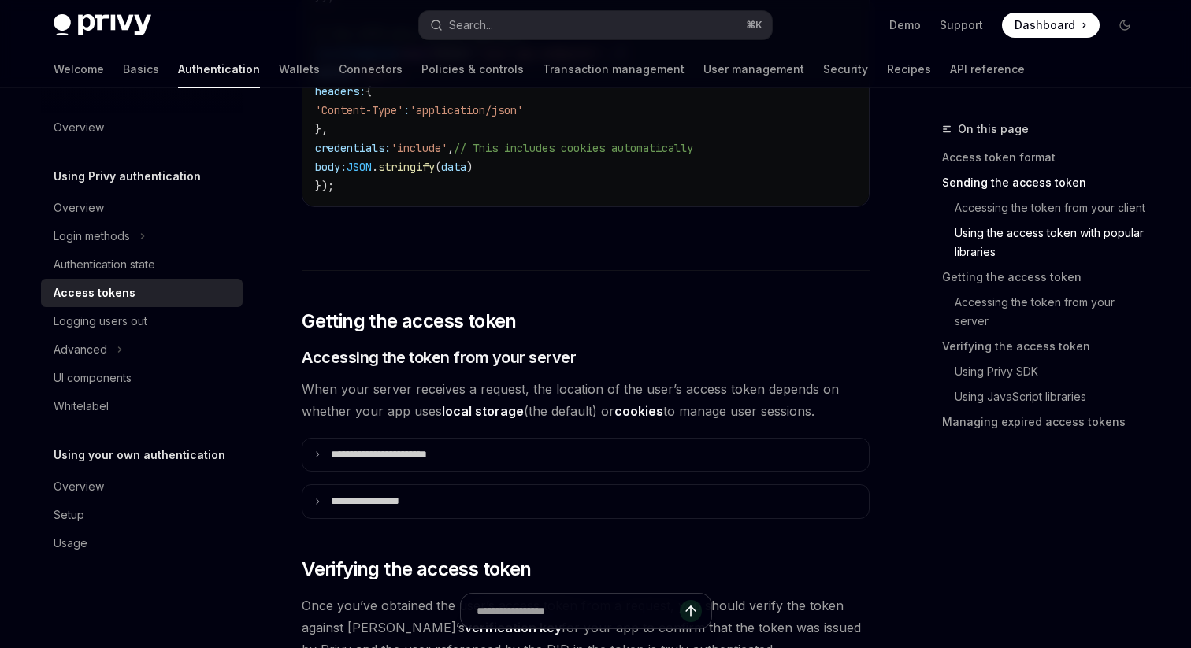
click at [677, 388] on span "When your server receives a request, the location of the user’s access token de…" at bounding box center [586, 400] width 568 height 44
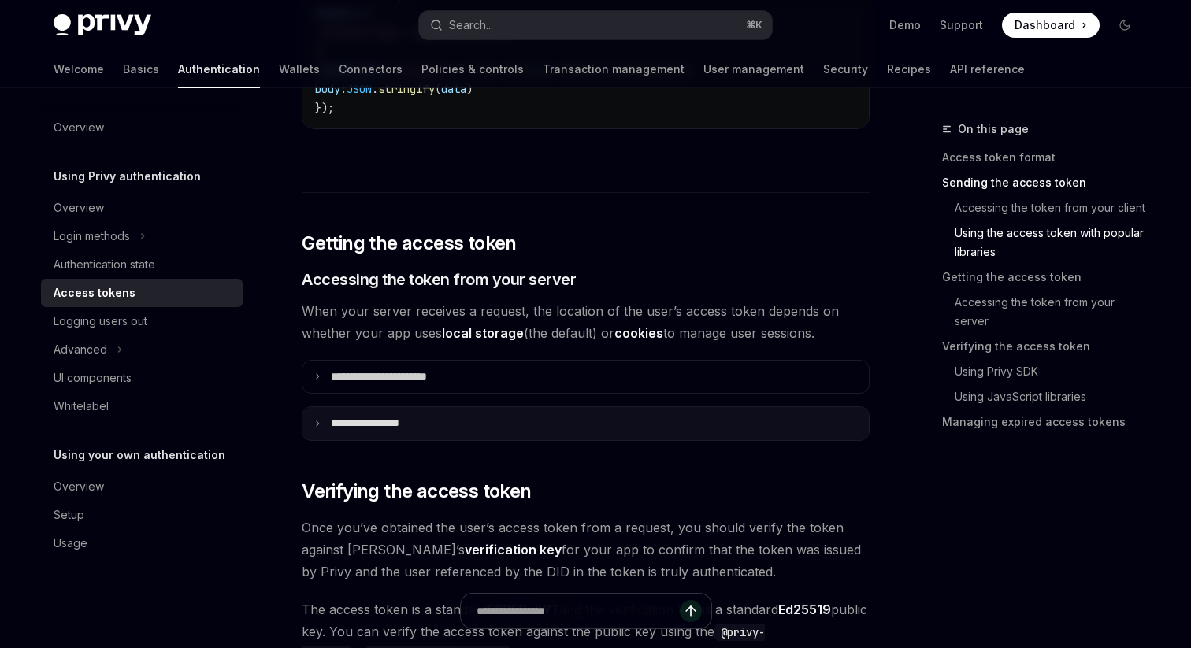
click at [482, 431] on summary "**********" at bounding box center [585, 423] width 566 height 33
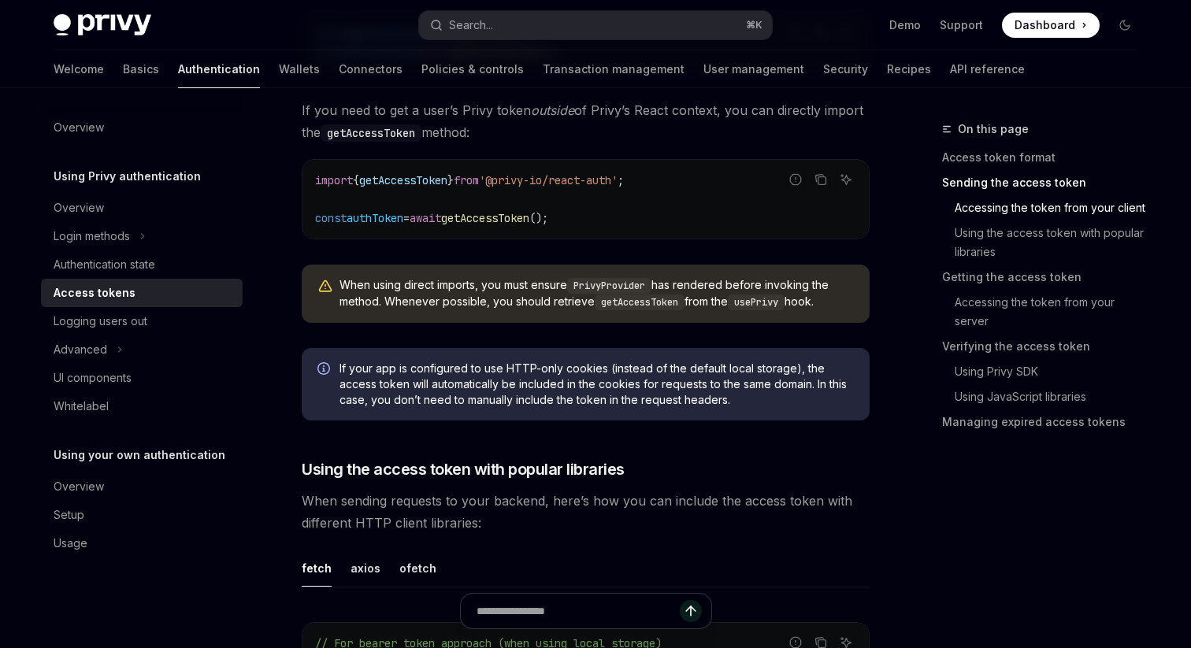
scroll to position [0, 0]
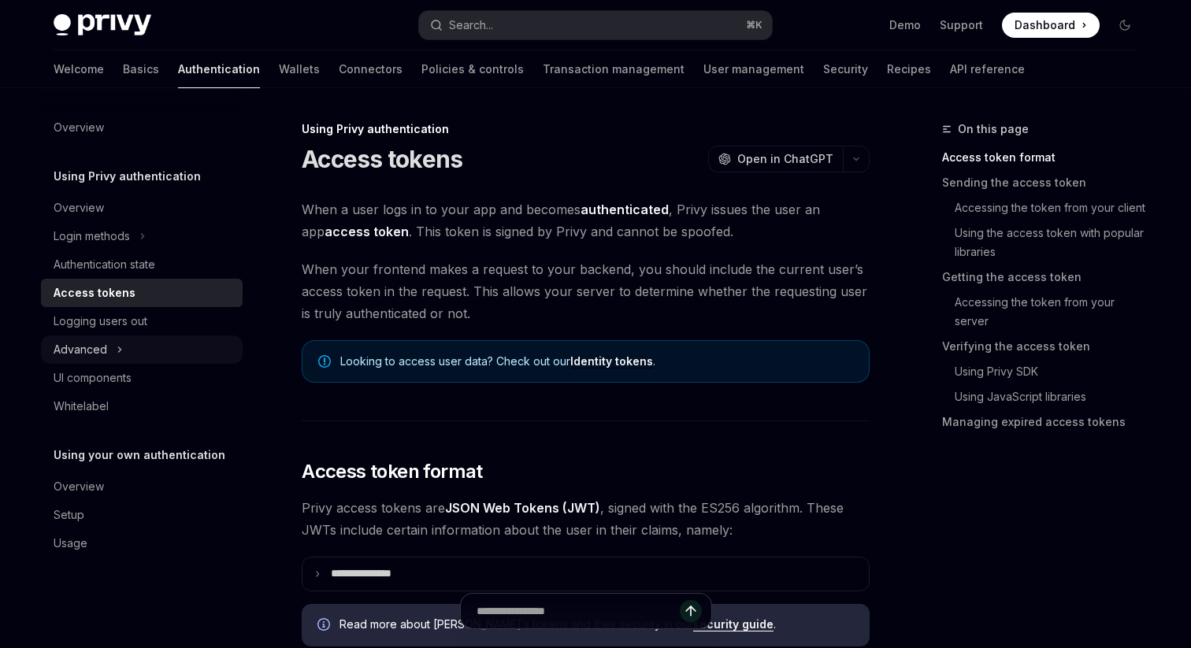
click at [108, 352] on button "Advanced" at bounding box center [142, 350] width 202 height 28
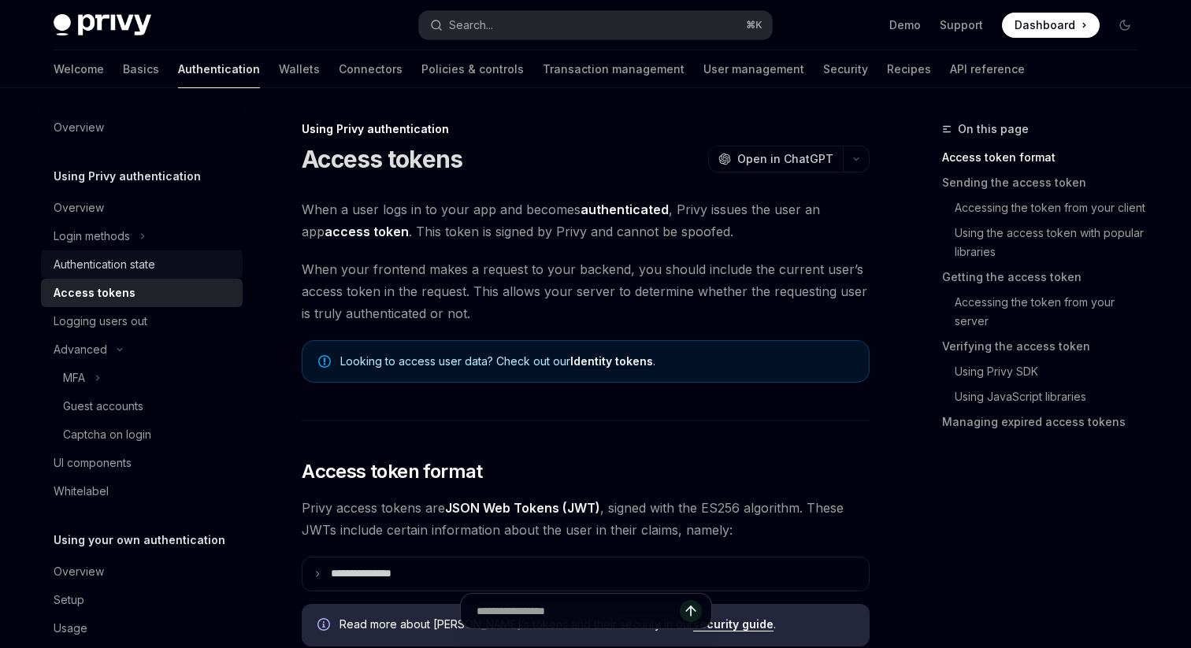
click at [114, 262] on div "Authentication state" at bounding box center [105, 264] width 102 height 19
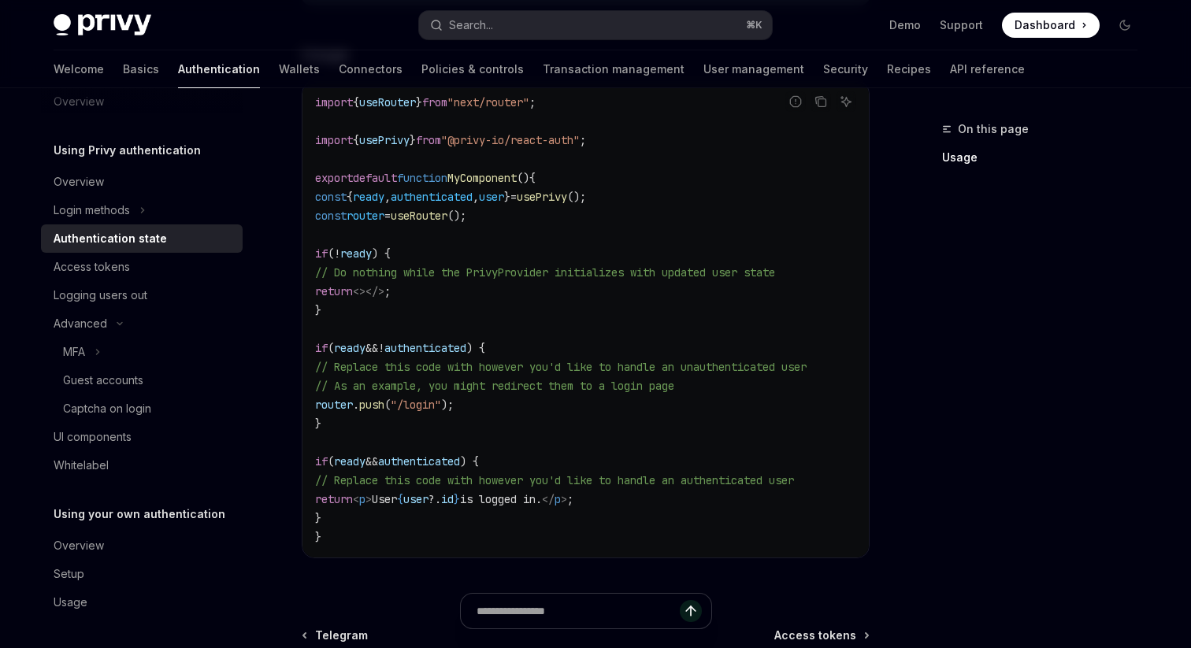
scroll to position [712, 0]
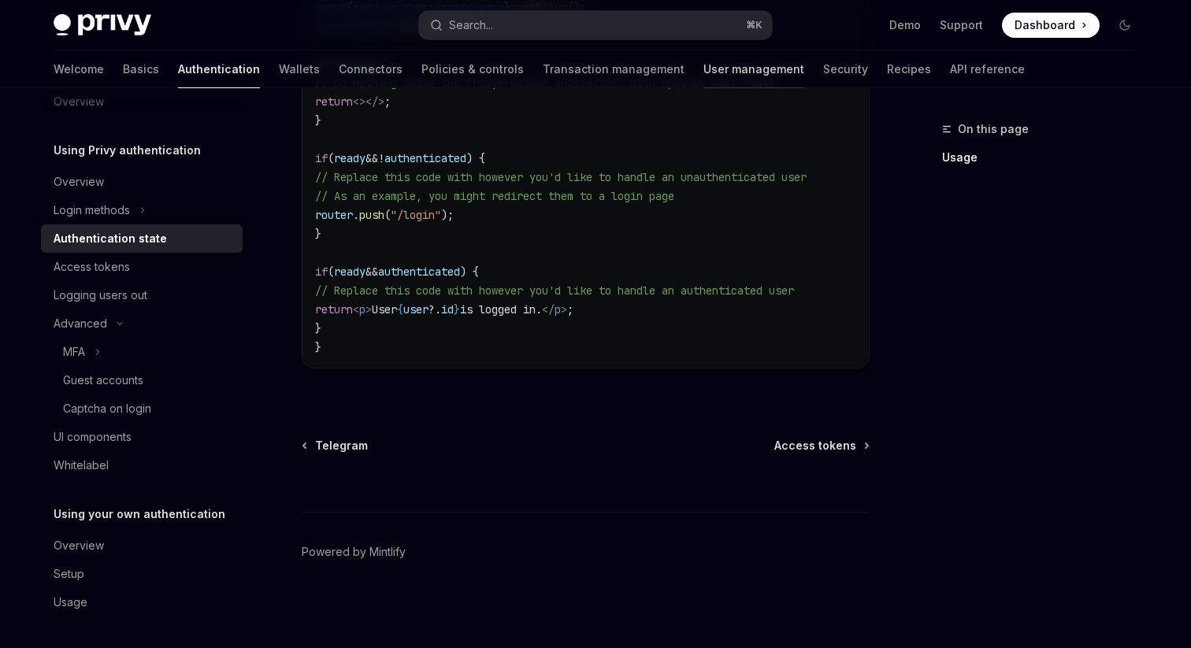
click at [703, 73] on link "User management" at bounding box center [753, 69] width 101 height 38
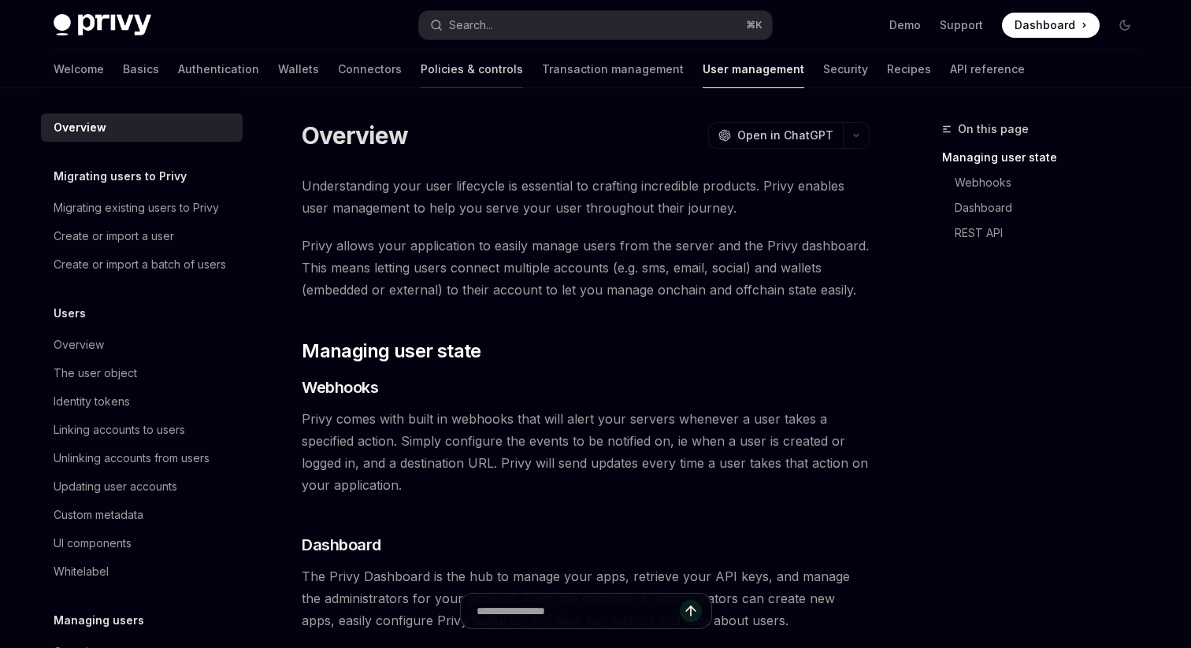
click at [421, 66] on link "Policies & controls" at bounding box center [472, 69] width 102 height 38
type textarea "*"
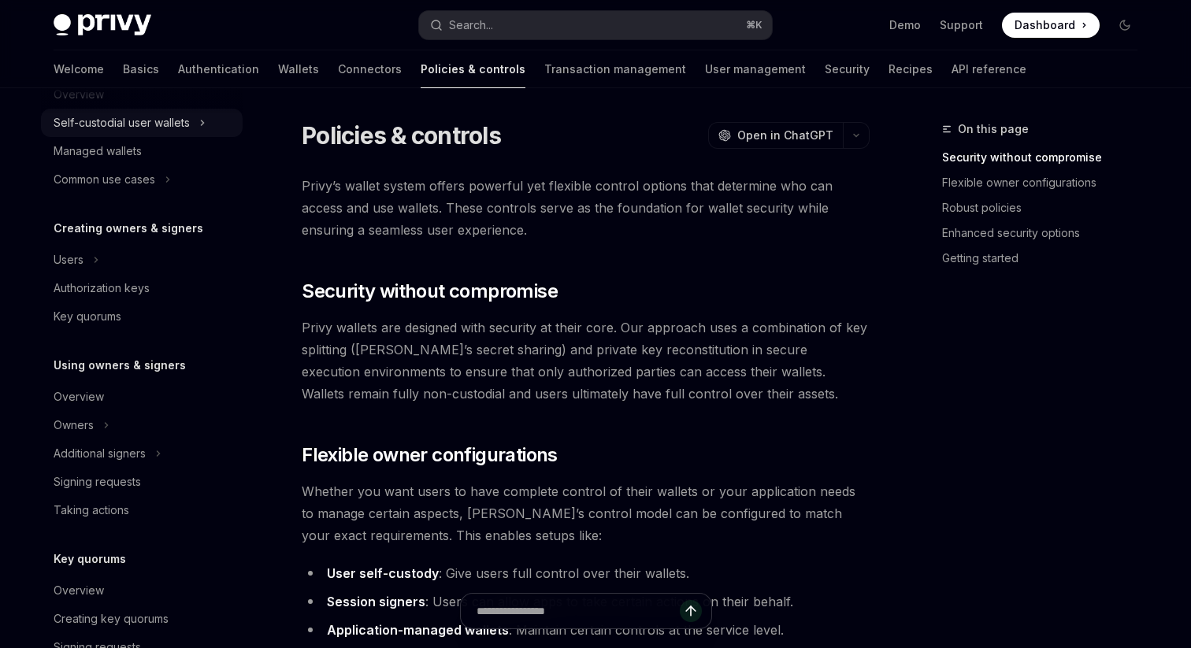
scroll to position [461, 0]
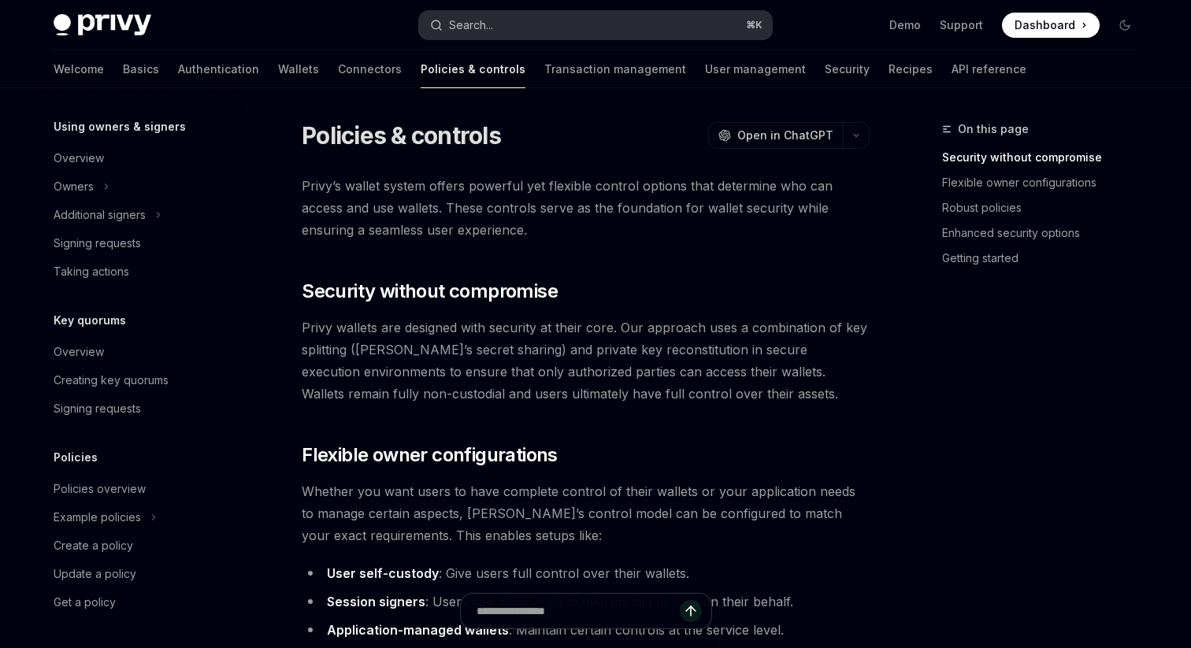
click at [510, 34] on button "Search... ⌘ K" at bounding box center [595, 25] width 353 height 28
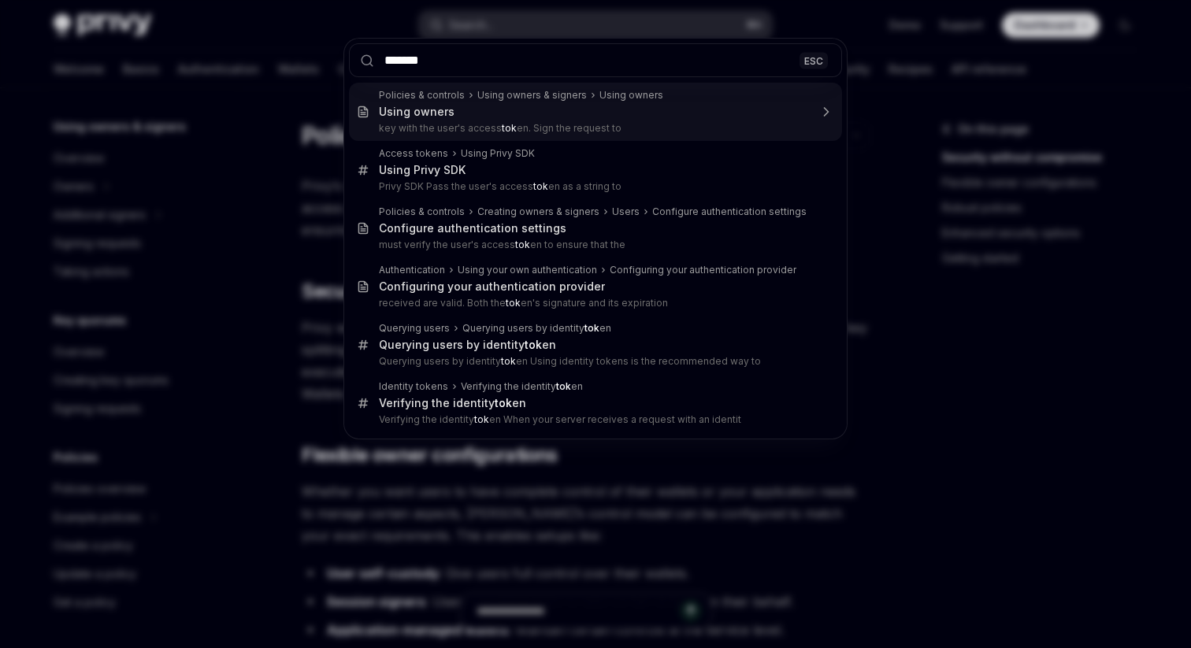
type input "********"
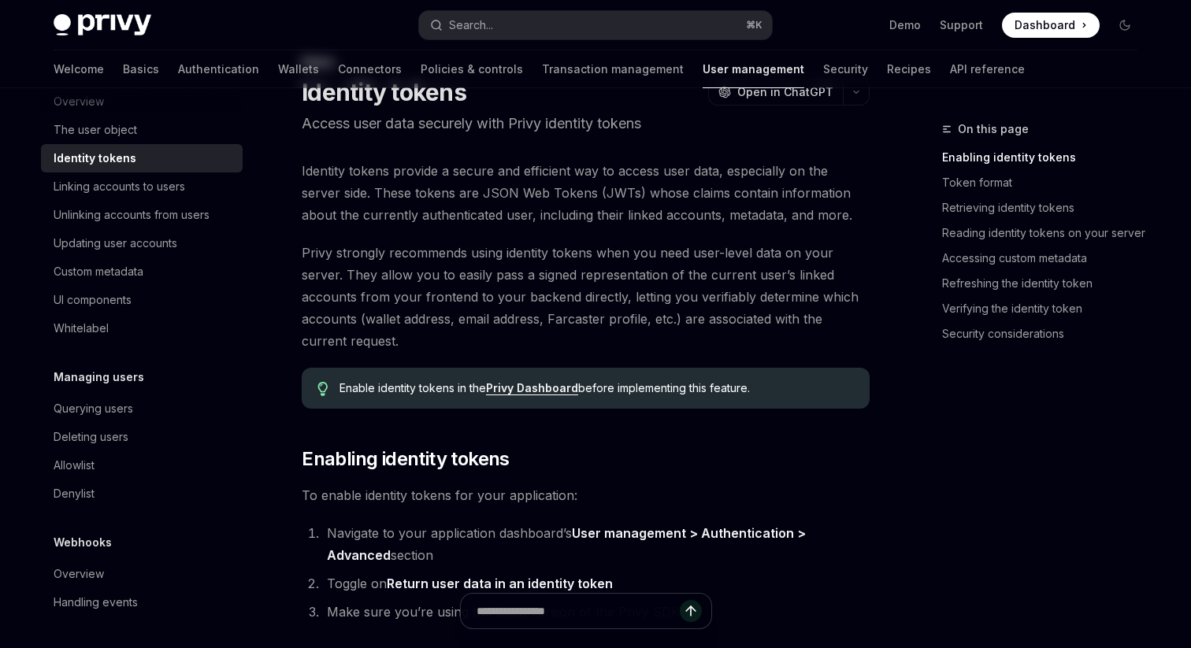
scroll to position [84, 0]
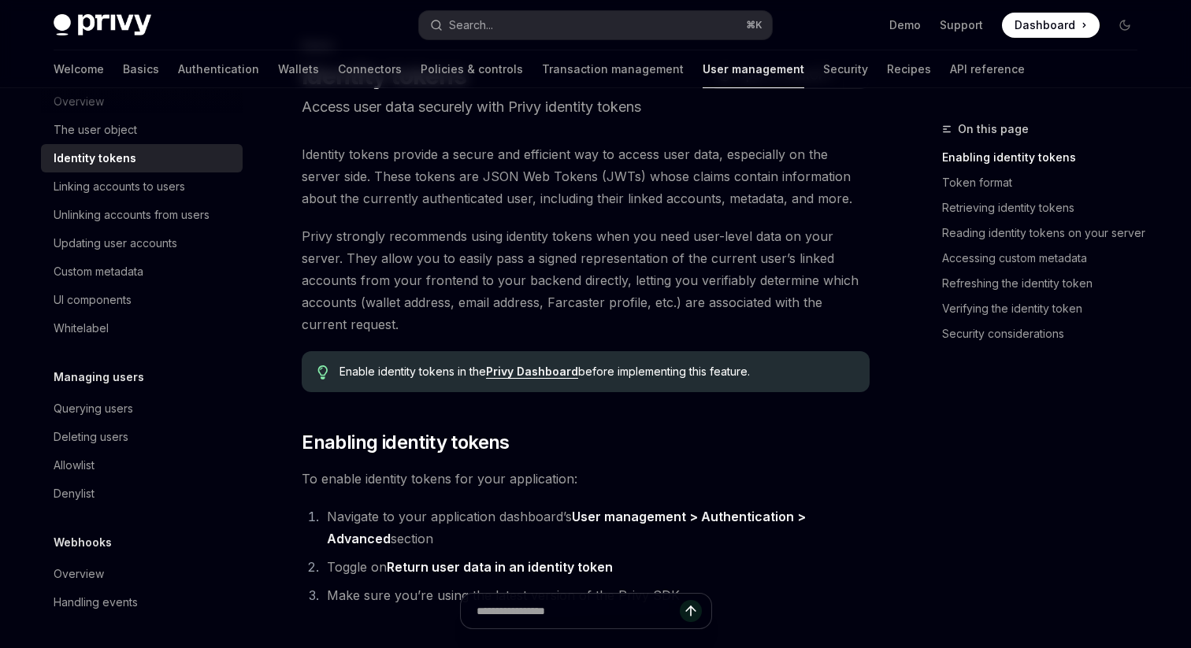
click at [584, 236] on span "Privy strongly recommends using identity tokens when you need user-level data o…" at bounding box center [586, 280] width 568 height 110
click at [583, 236] on span "Privy strongly recommends using identity tokens when you need user-level data o…" at bounding box center [586, 280] width 568 height 110
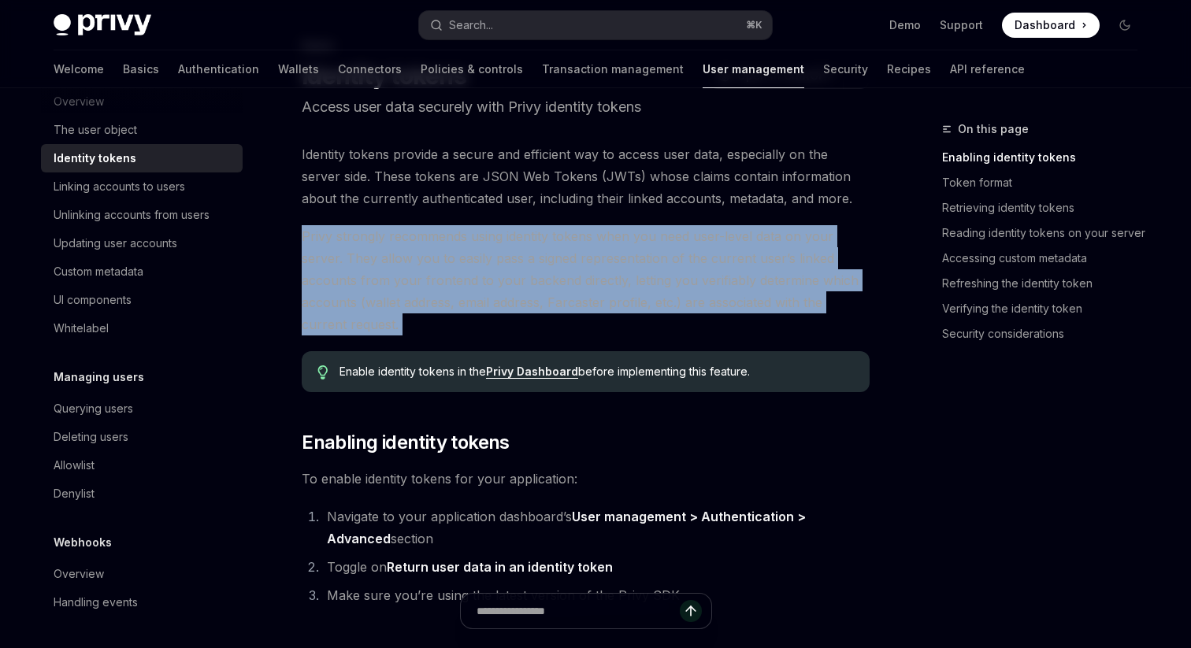
click at [583, 236] on span "Privy strongly recommends using identity tokens when you need user-level data o…" at bounding box center [586, 280] width 568 height 110
click at [590, 250] on span "Privy strongly recommends using identity tokens when you need user-level data o…" at bounding box center [586, 280] width 568 height 110
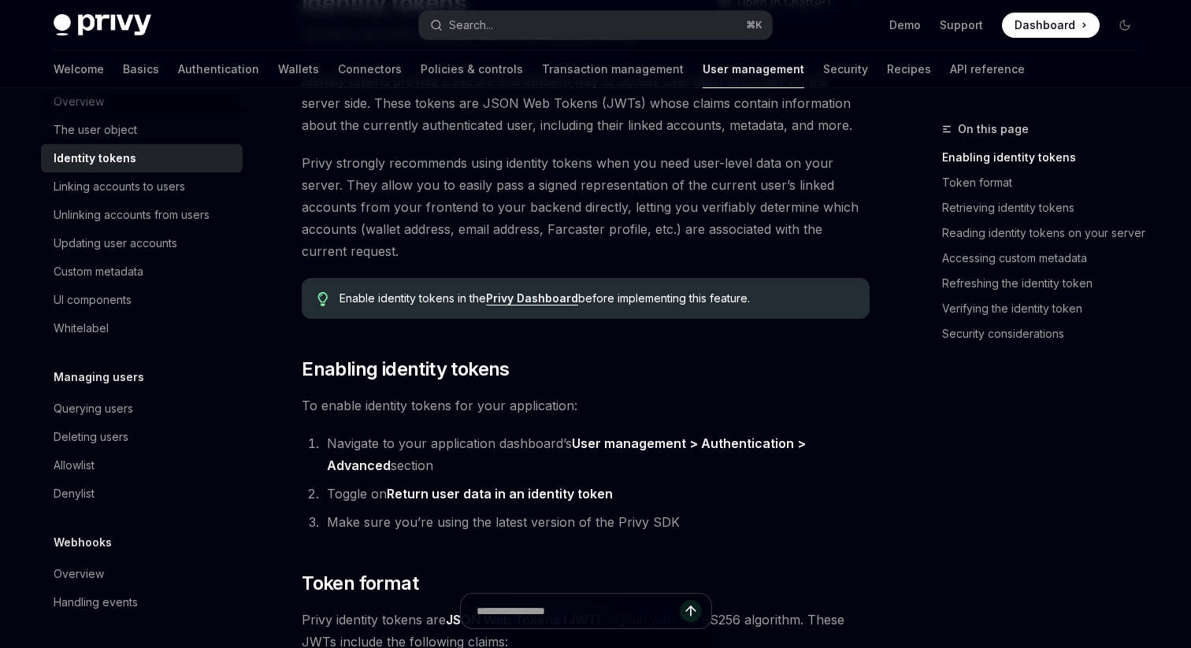
scroll to position [158, 0]
click at [566, 222] on span "Privy strongly recommends using identity tokens when you need user-level data o…" at bounding box center [586, 205] width 568 height 110
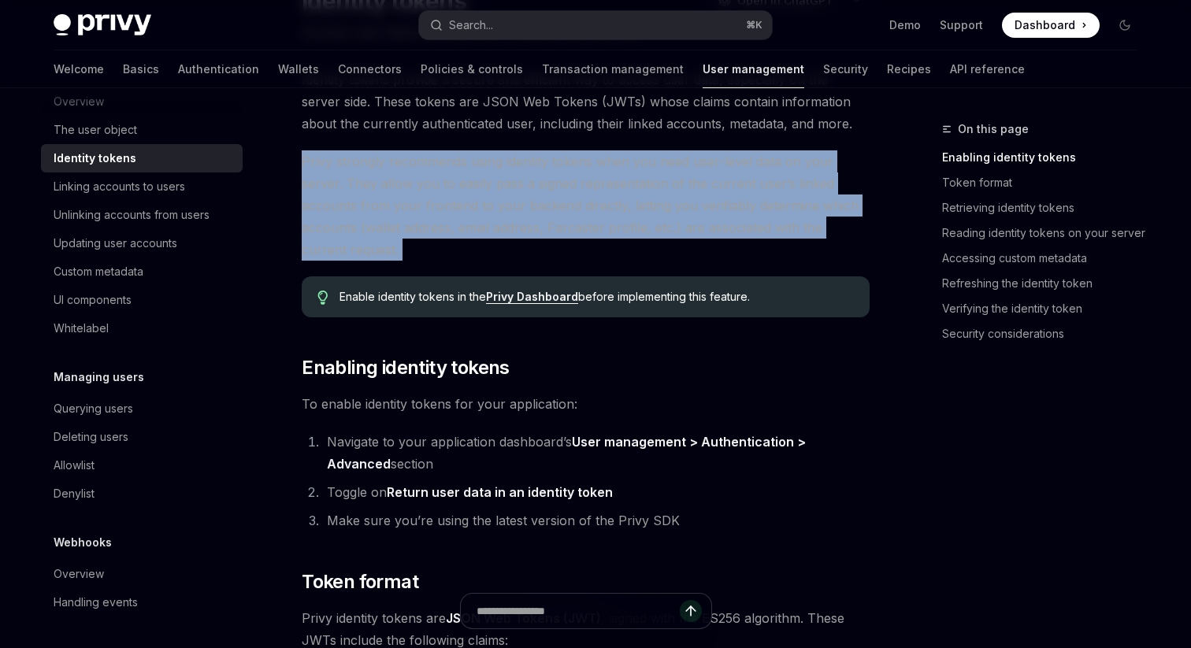
click at [566, 222] on span "Privy strongly recommends using identity tokens when you need user-level data o…" at bounding box center [586, 205] width 568 height 110
click at [662, 255] on span "Privy strongly recommends using identity tokens when you need user-level data o…" at bounding box center [586, 205] width 568 height 110
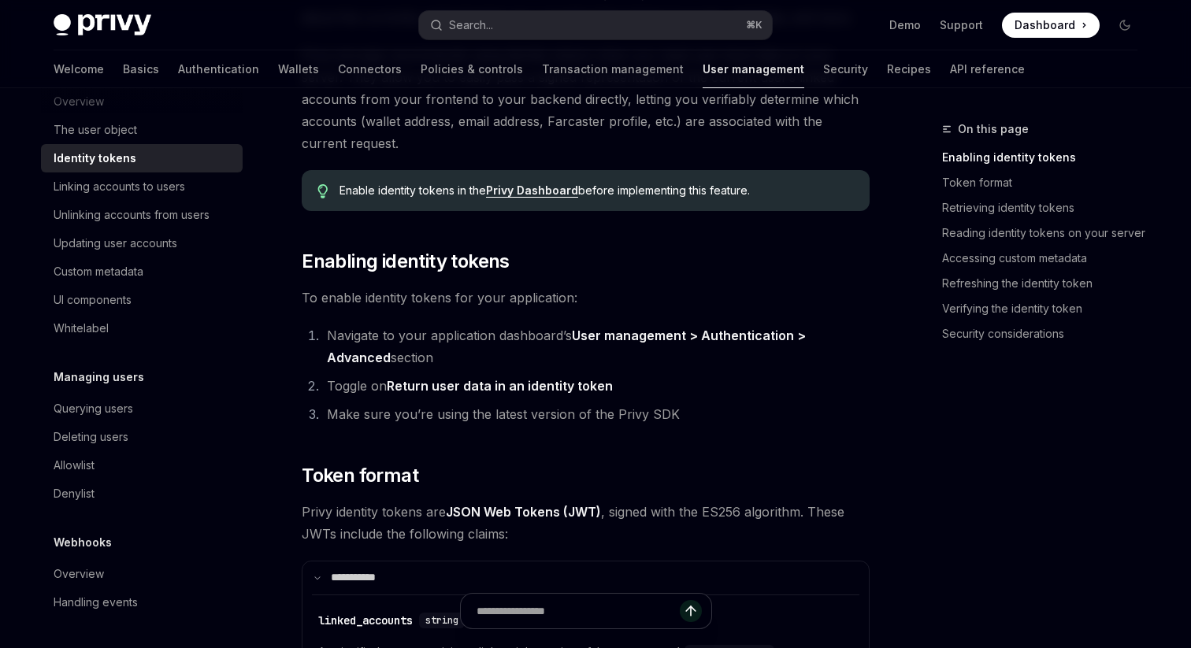
scroll to position [273, 0]
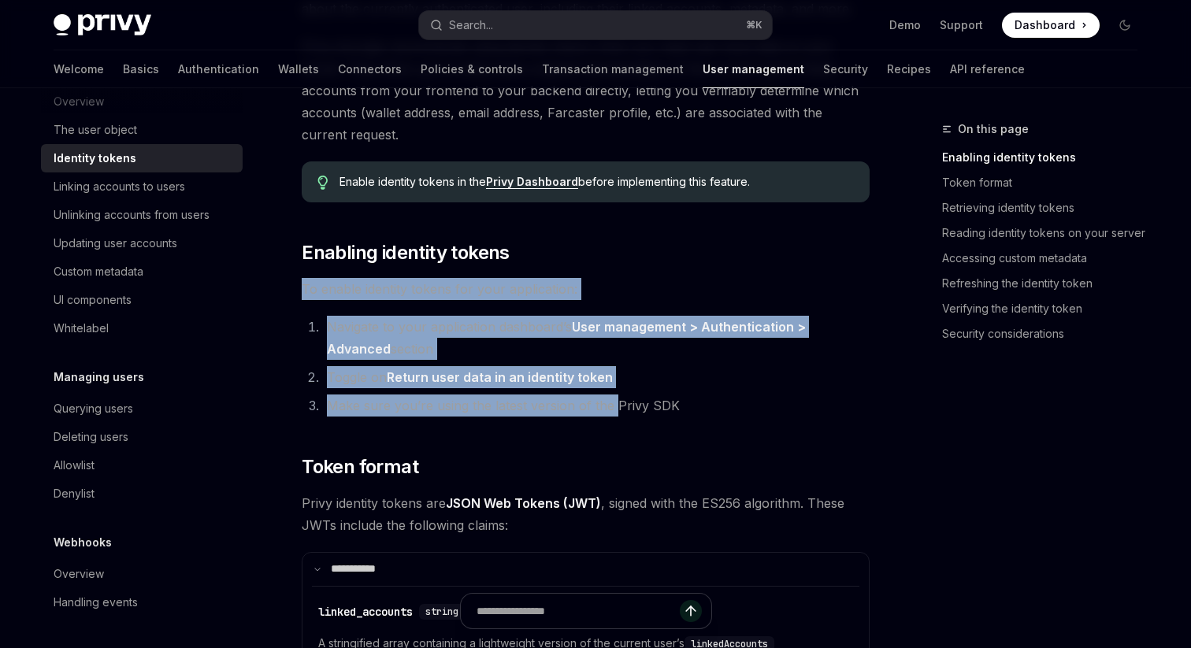
drag, startPoint x: 662, startPoint y: 255, endPoint x: 612, endPoint y: 399, distance: 151.7
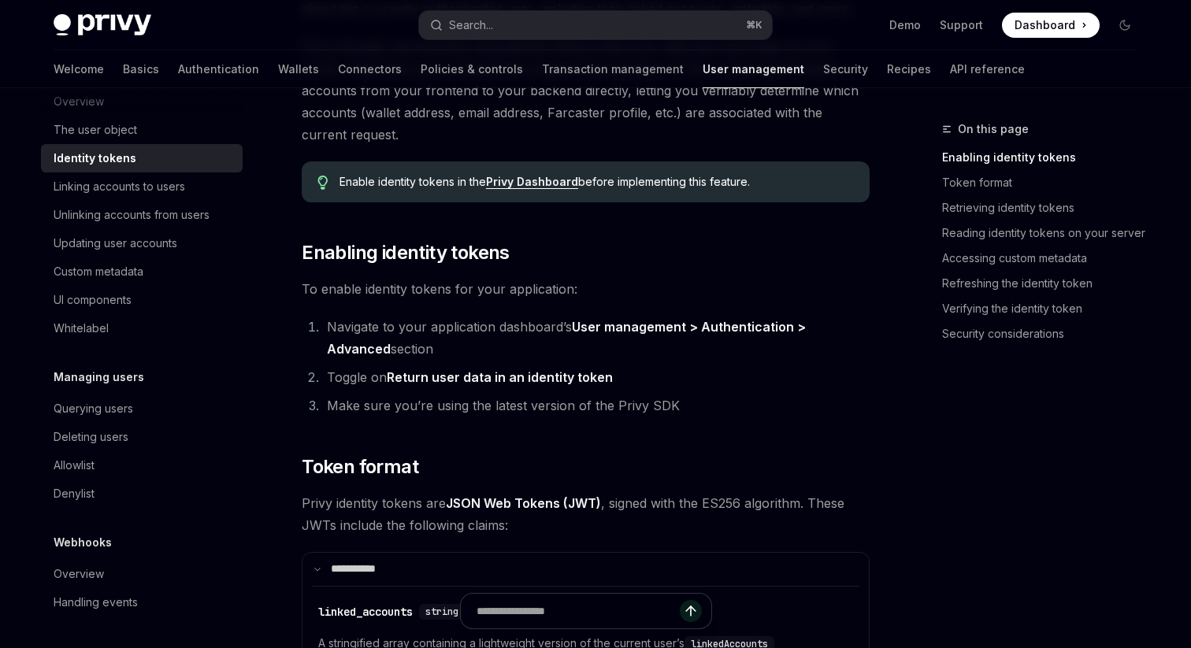
click at [696, 400] on li "Make sure you’re using the latest version of the Privy SDK" at bounding box center [595, 406] width 547 height 22
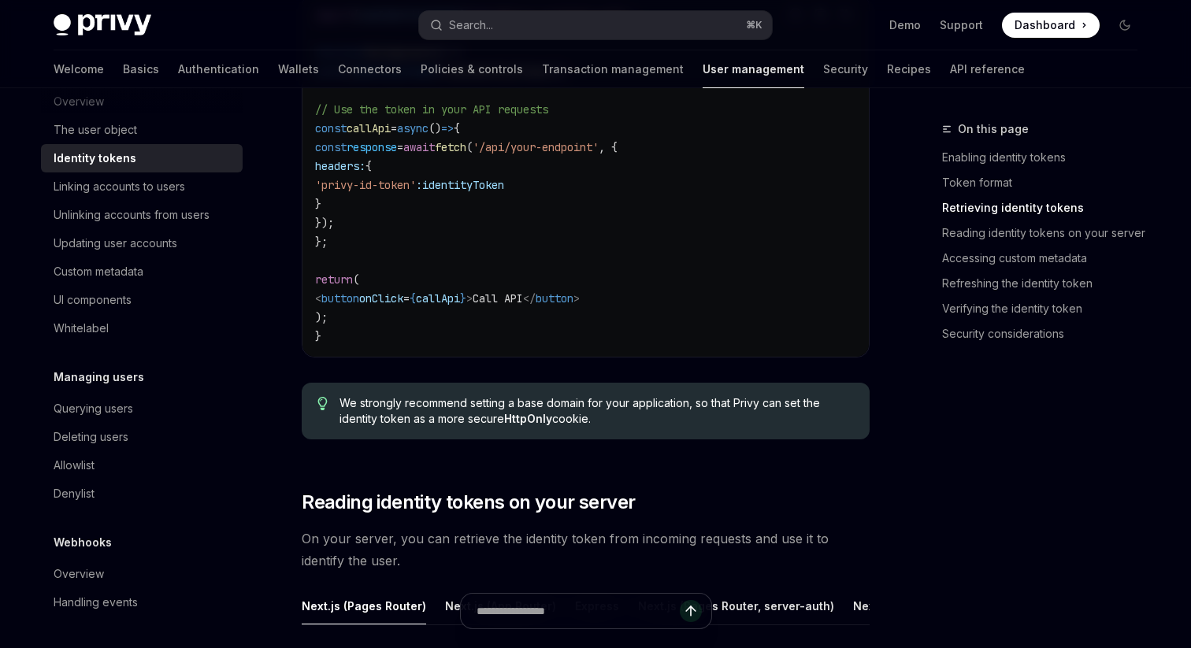
scroll to position [1709, 0]
click at [690, 410] on span "We strongly recommend setting a base domain for your application, so that Privy…" at bounding box center [597, 409] width 514 height 32
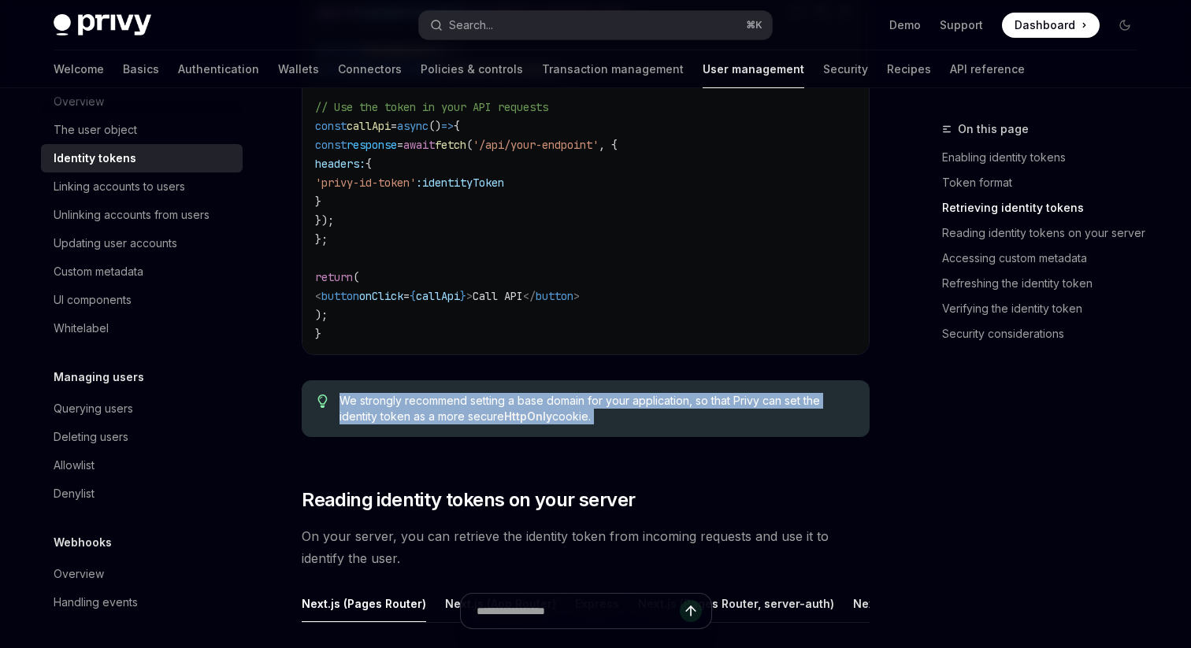
click at [690, 410] on span "We strongly recommend setting a base domain for your application, so that Privy…" at bounding box center [597, 409] width 514 height 32
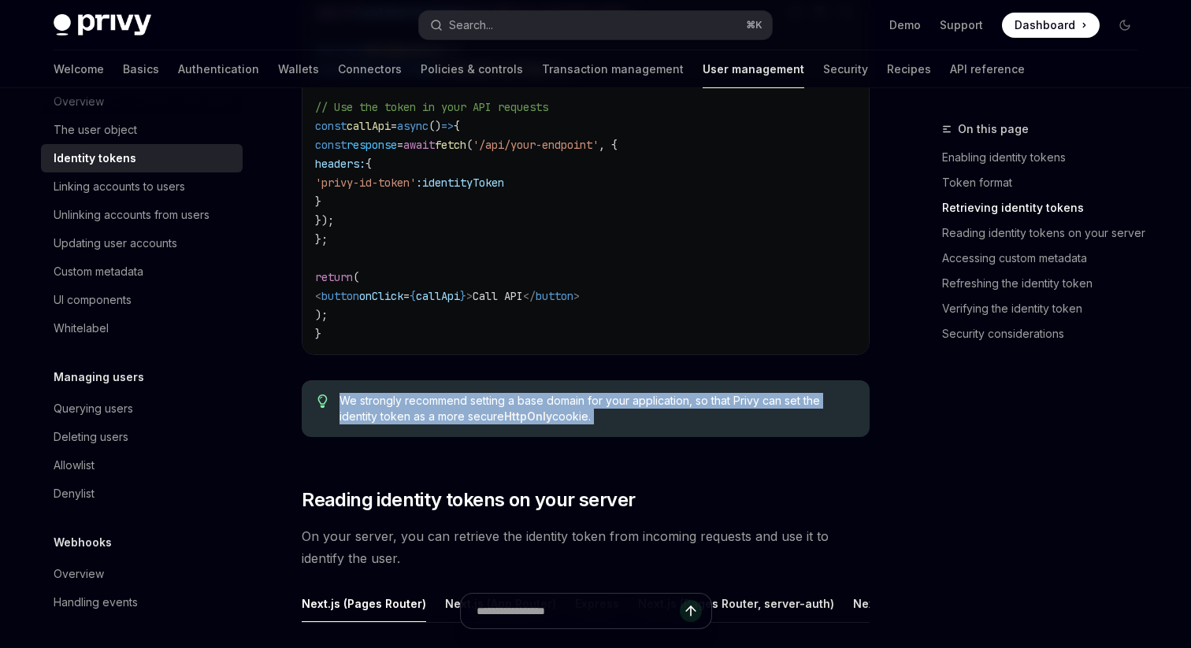
click at [690, 410] on span "We strongly recommend setting a base domain for your application, so that Privy…" at bounding box center [597, 409] width 514 height 32
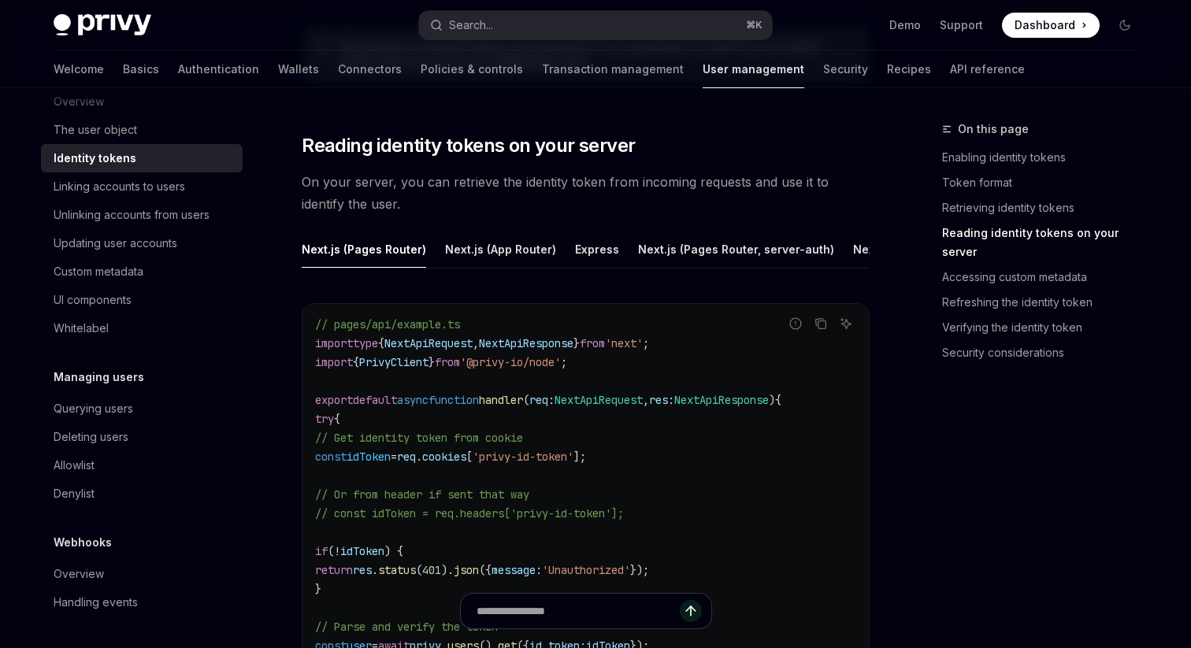
scroll to position [2115, 0]
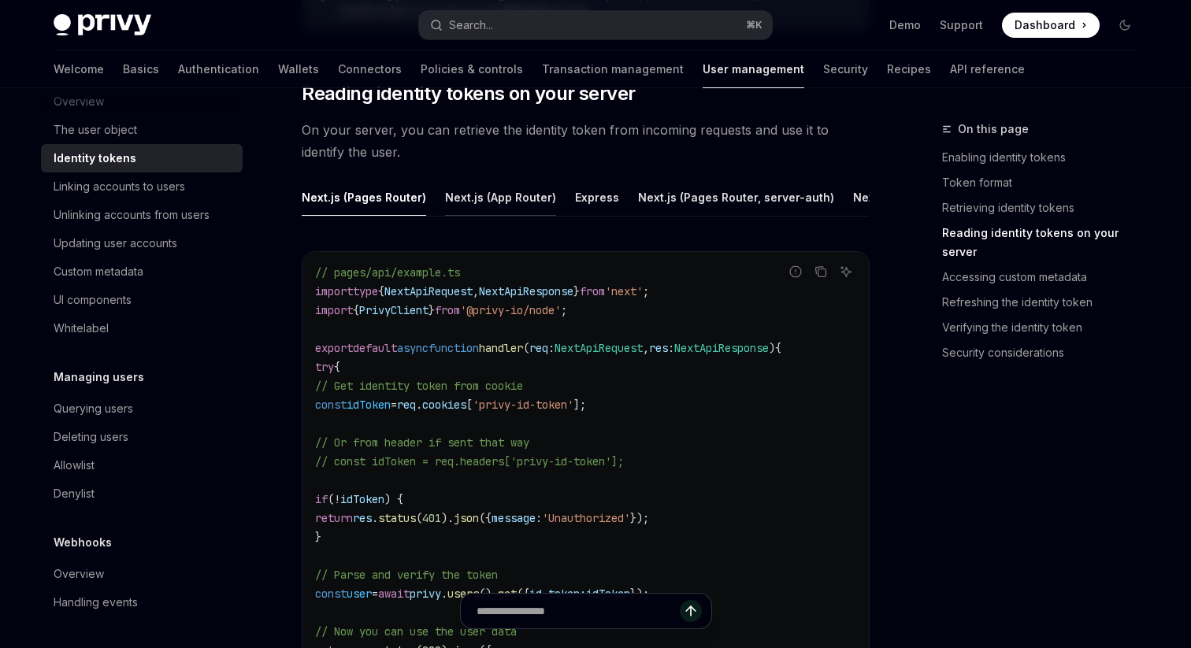
click at [481, 200] on div "Next.js (App Router)" at bounding box center [500, 197] width 111 height 37
type textarea "*"
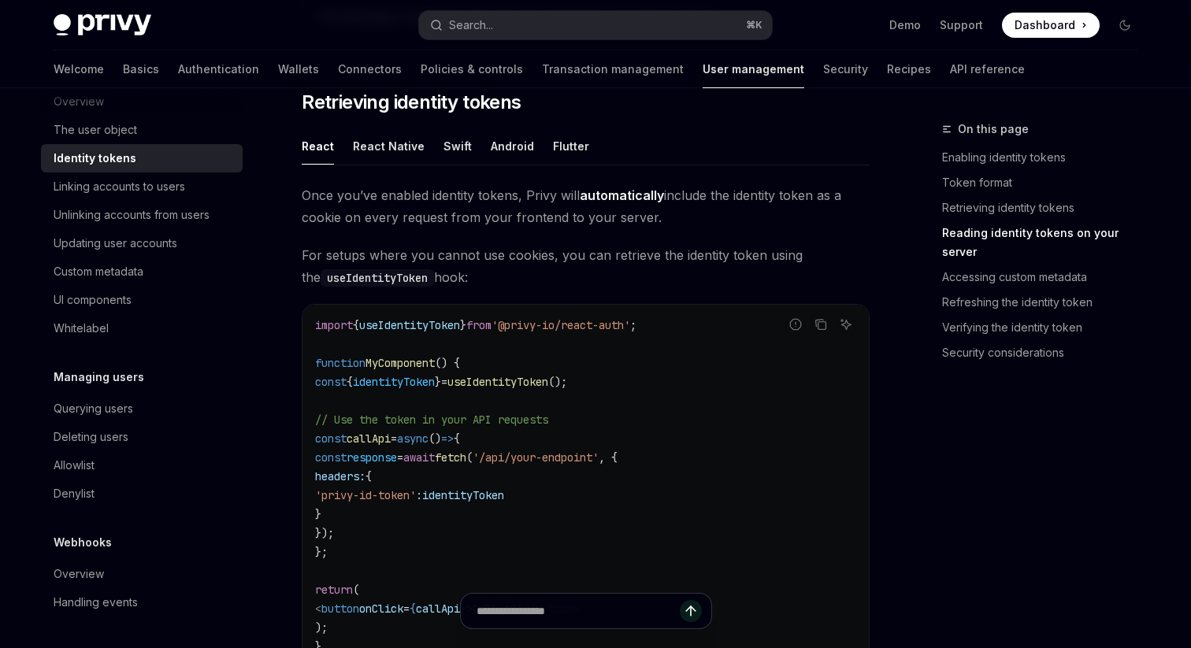
scroll to position [1234, 0]
